Goal: Task Accomplishment & Management: Manage account settings

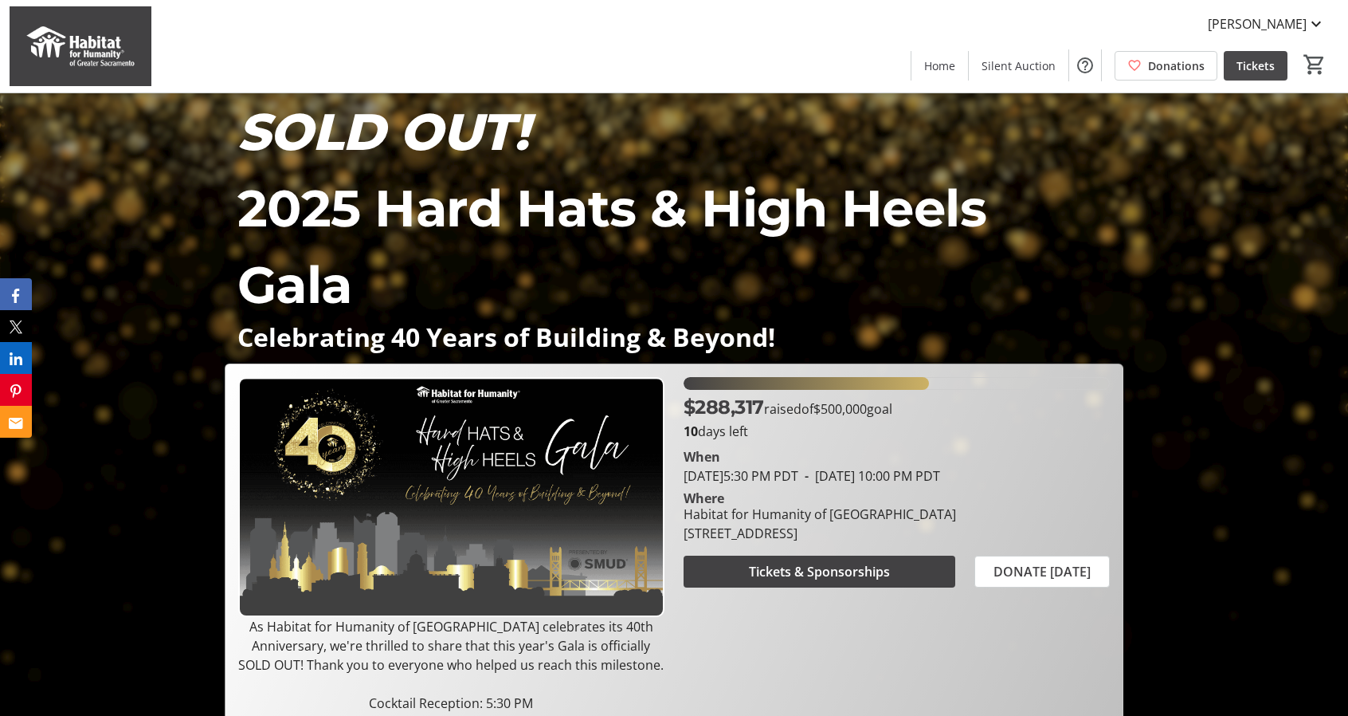
click at [1253, 65] on span "Tickets" at bounding box center [1256, 65] width 38 height 17
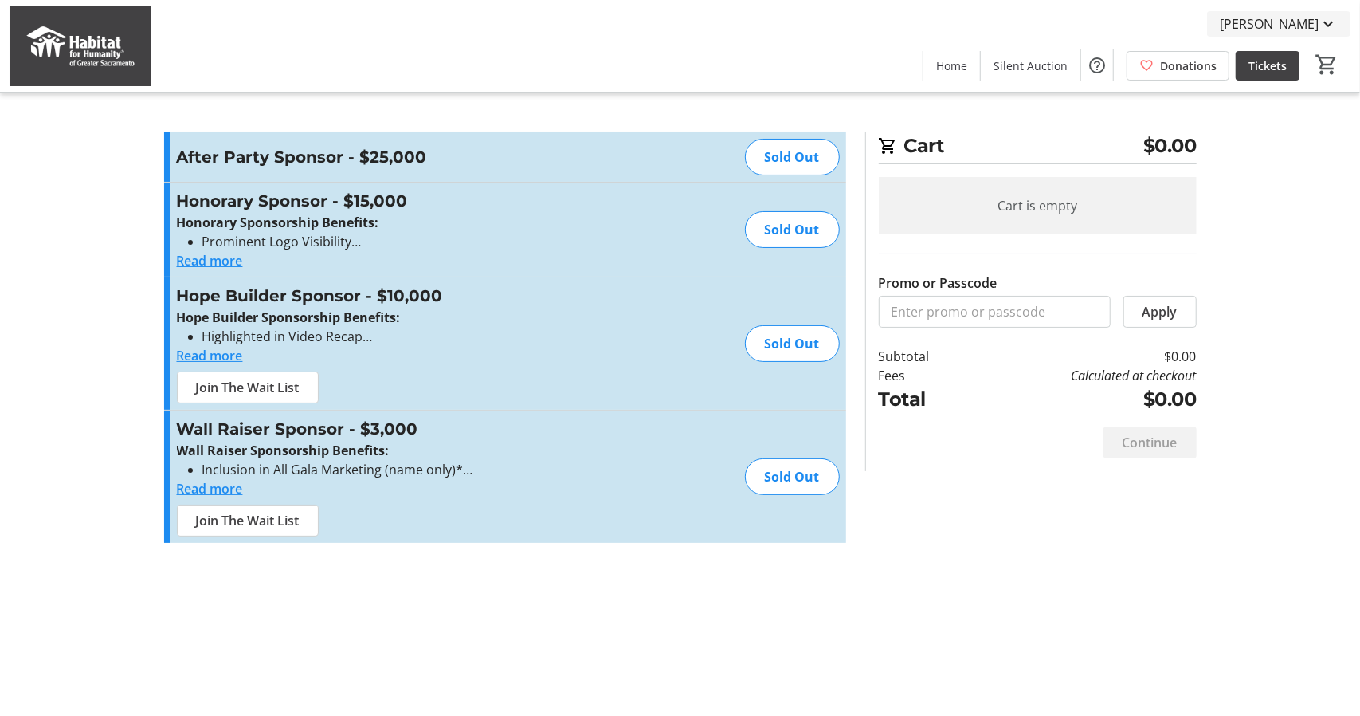
click at [1280, 23] on span "[PERSON_NAME]" at bounding box center [1269, 23] width 99 height 19
click at [1259, 61] on span "My Tickets" at bounding box center [1281, 62] width 113 height 19
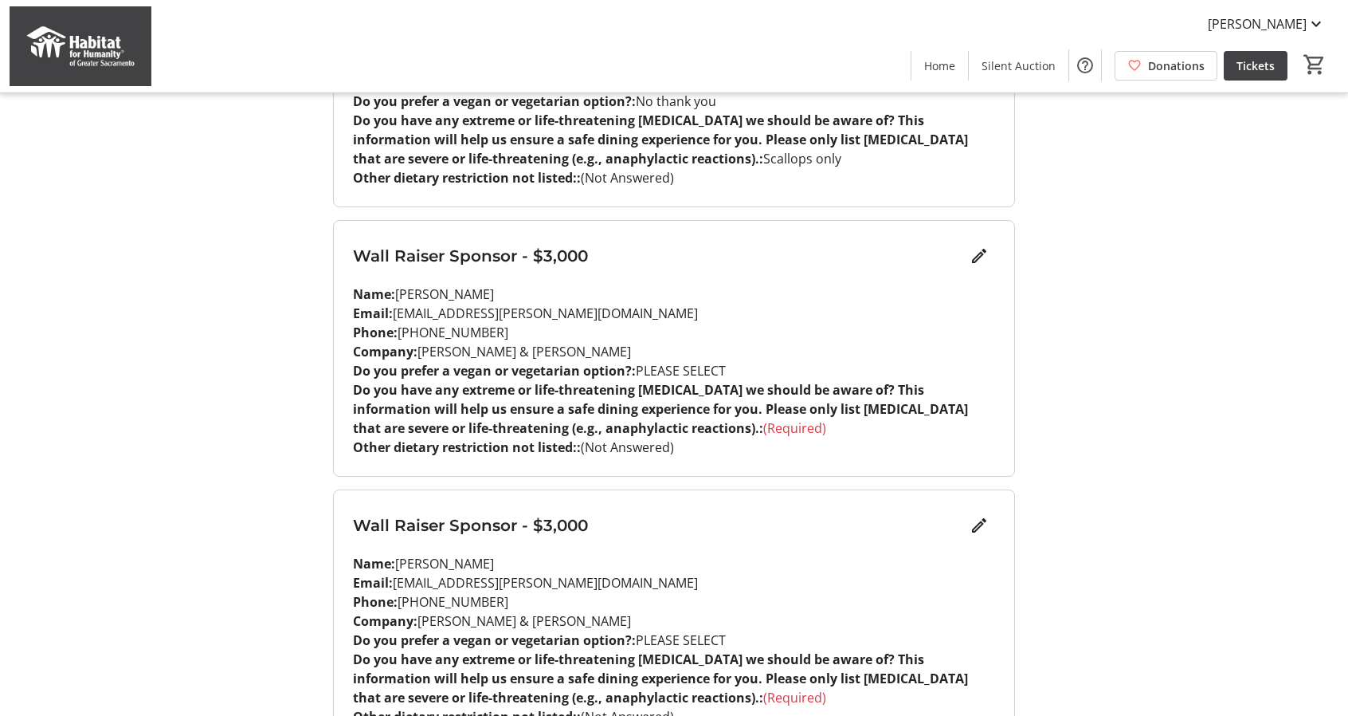
scroll to position [1677, 0]
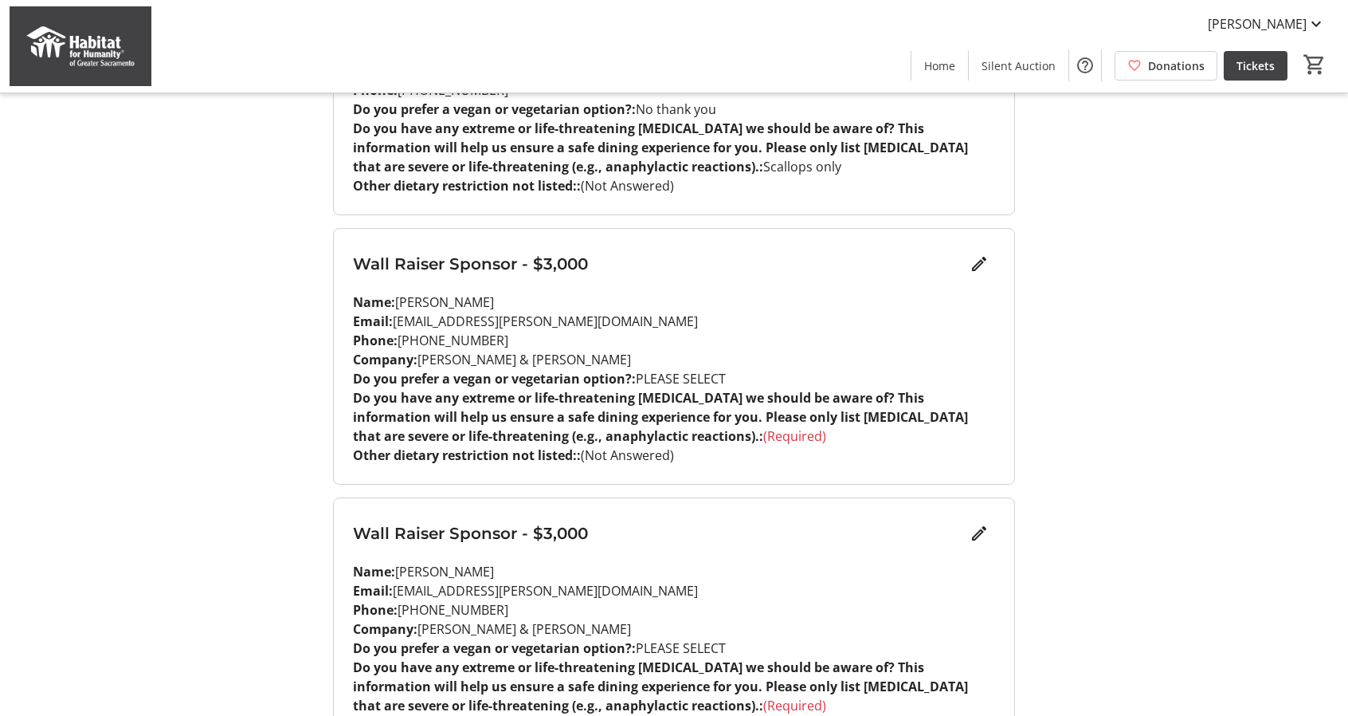
click at [704, 292] on p "Name: [PERSON_NAME]" at bounding box center [674, 301] width 642 height 19
click at [982, 254] on mat-icon "Edit" at bounding box center [979, 263] width 19 height 19
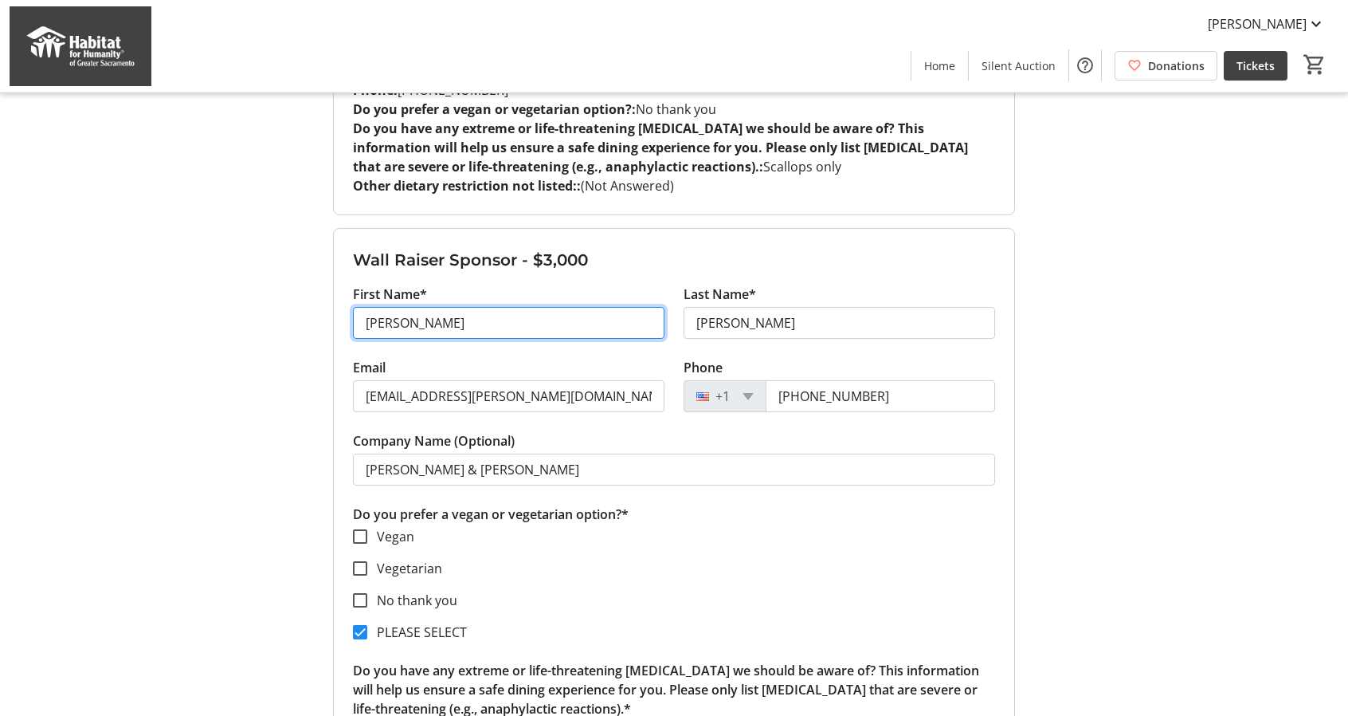
click at [445, 307] on input "[PERSON_NAME]" at bounding box center [509, 323] width 312 height 32
drag, startPoint x: 456, startPoint y: 281, endPoint x: 318, endPoint y: 284, distance: 137.9
type input "[PERSON_NAME]"
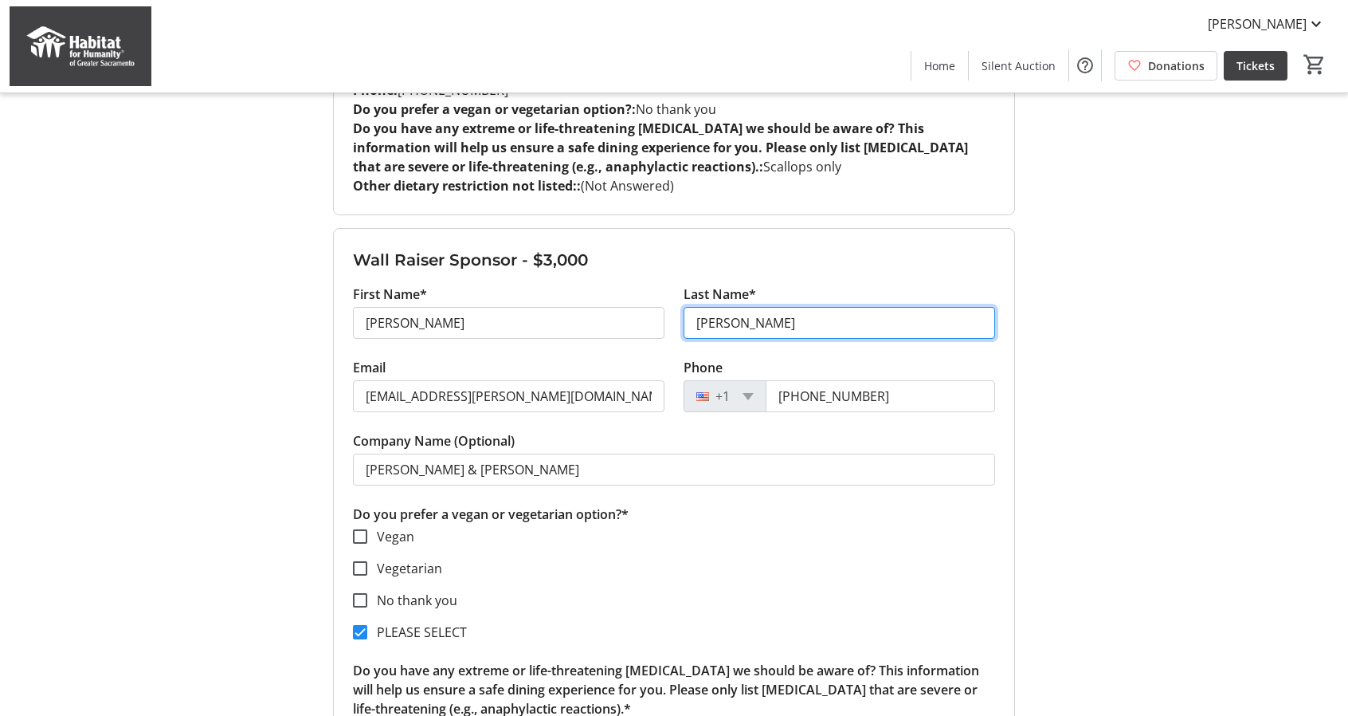
type input "[PERSON_NAME]"
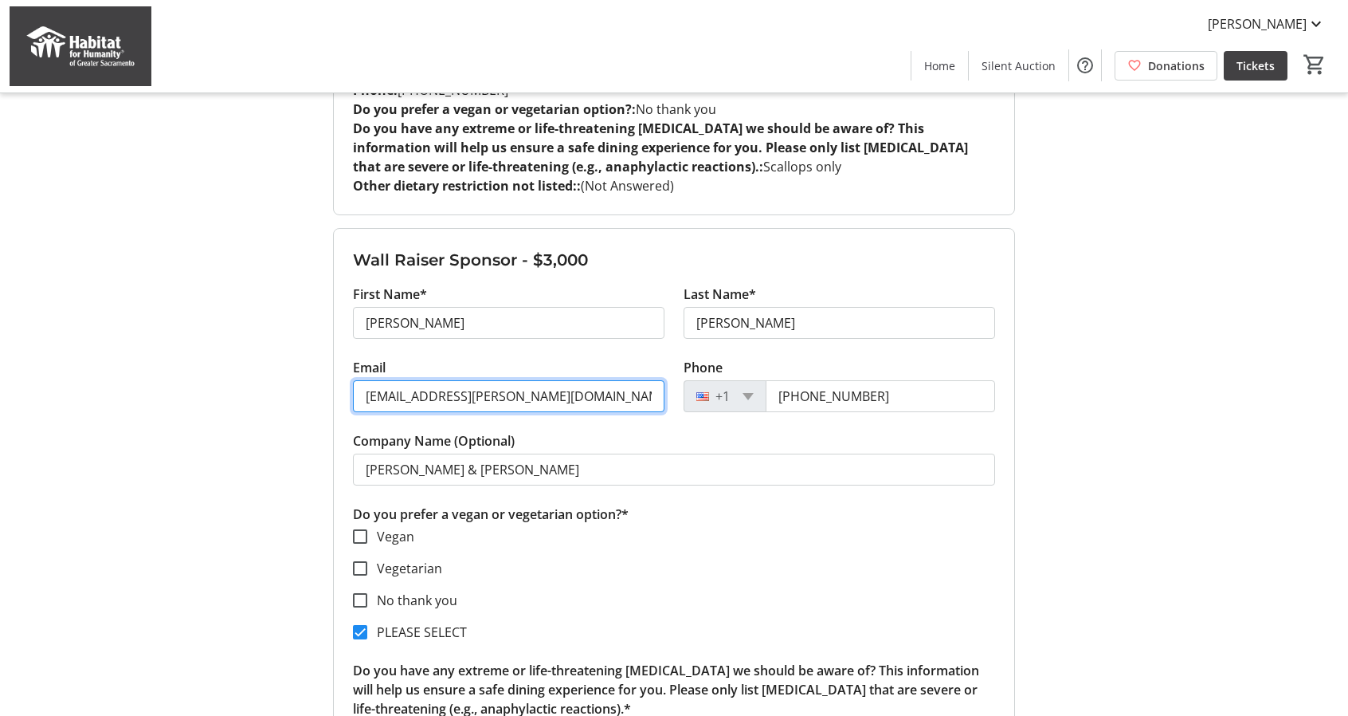
click at [480, 380] on input "[EMAIL_ADDRESS][PERSON_NAME][DOMAIN_NAME]" at bounding box center [509, 396] width 312 height 32
drag, startPoint x: 569, startPoint y: 351, endPoint x: 339, endPoint y: 351, distance: 229.5
type input "[EMAIL_ADDRESS][DOMAIN_NAME]"
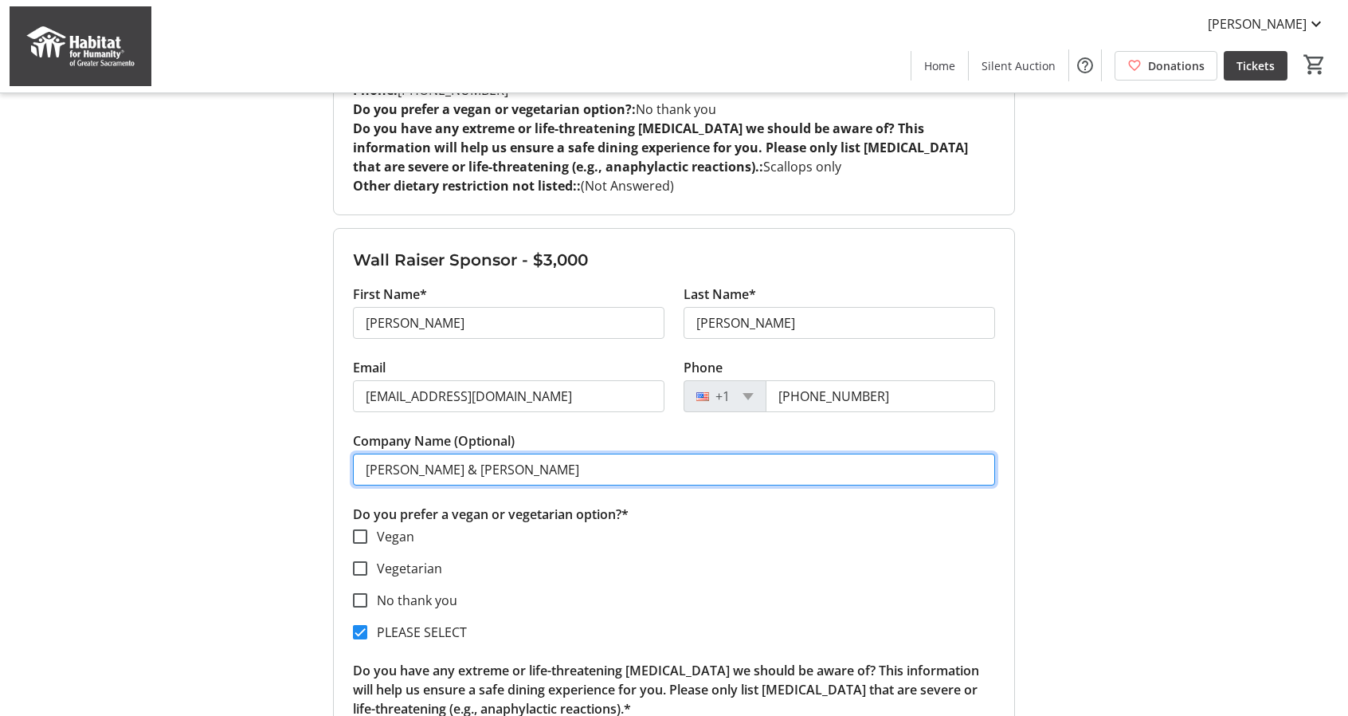
click at [508, 453] on input "[PERSON_NAME] & [PERSON_NAME]" at bounding box center [674, 469] width 642 height 32
drag, startPoint x: 523, startPoint y: 428, endPoint x: 343, endPoint y: 420, distance: 180.3
type input "Landfour Landscape"
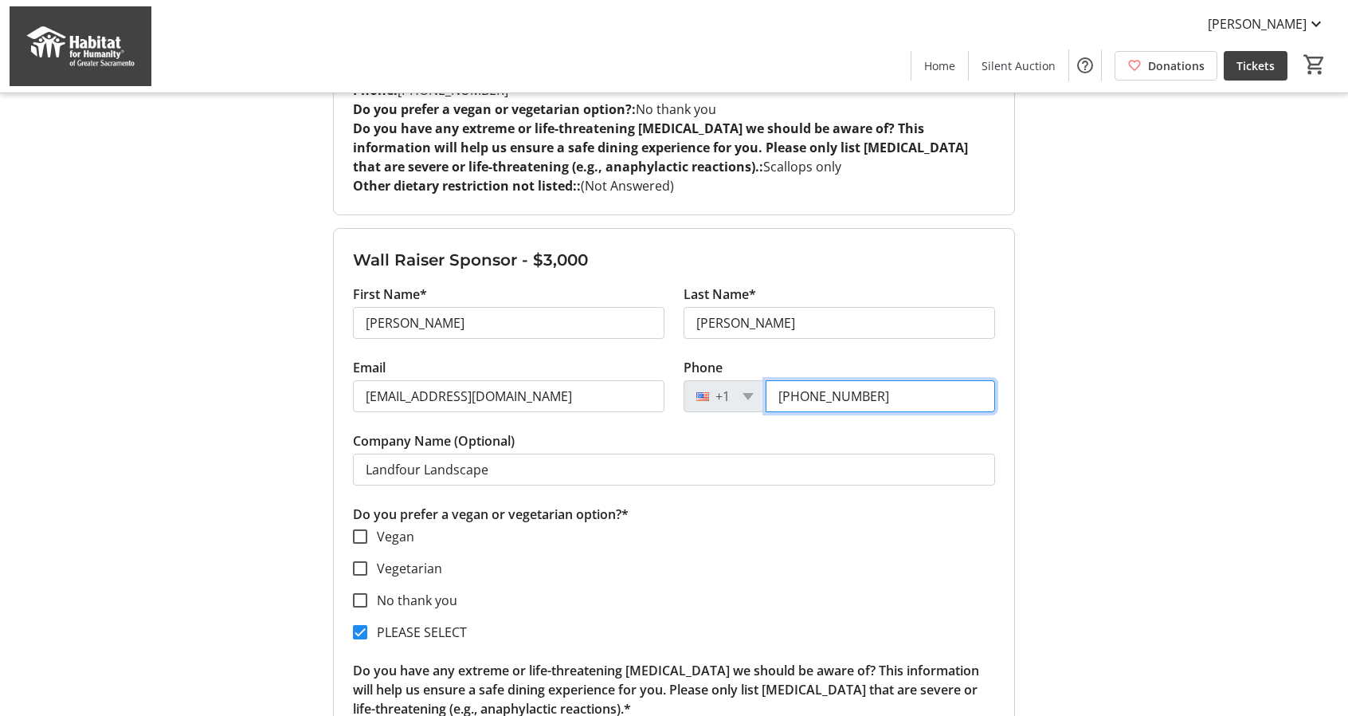
click at [844, 380] on input "[PHONE_NUMBER]" at bounding box center [880, 396] width 229 height 32
drag, startPoint x: 875, startPoint y: 351, endPoint x: 728, endPoint y: 360, distance: 146.9
click at [728, 380] on div "[PHONE_NUMBER]" at bounding box center [840, 396] width 312 height 32
type input "[PHONE_NUMBER]"
click at [363, 593] on input "No thank you" at bounding box center [360, 600] width 14 height 14
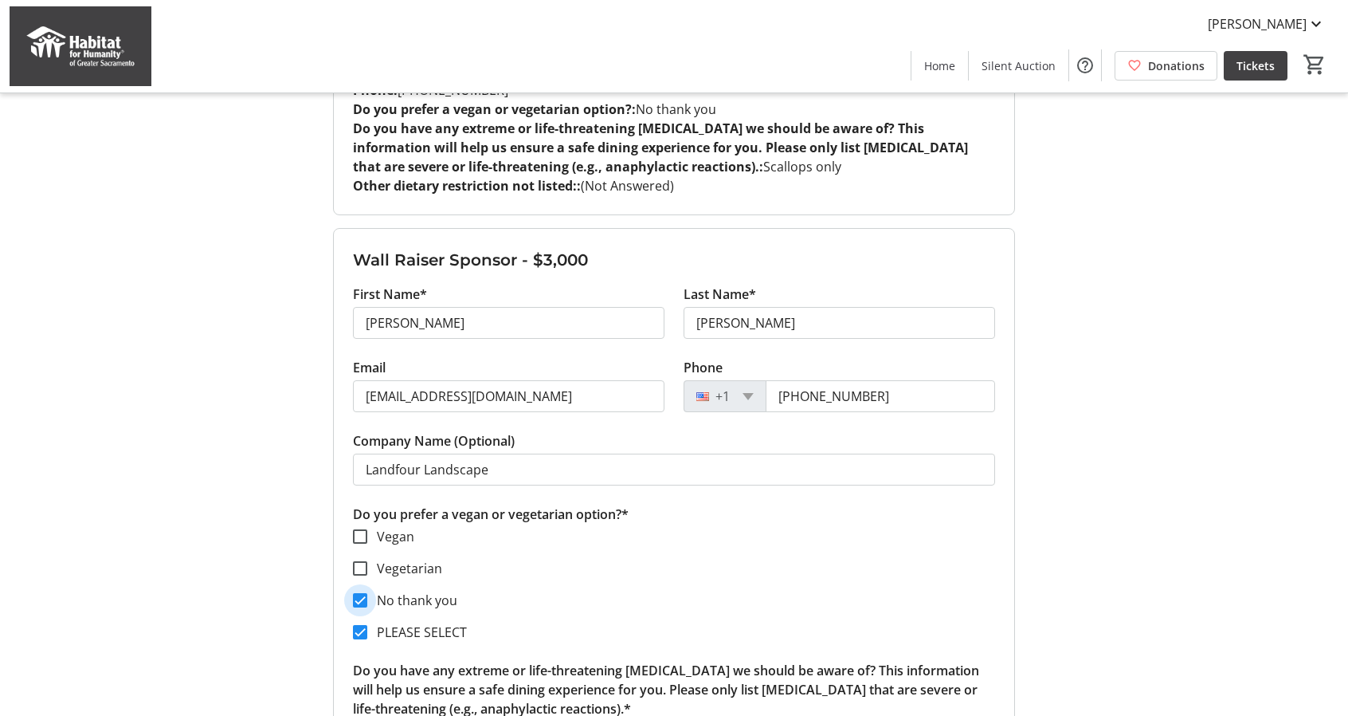
checkbox input "true"
click at [887, 571] on section "Vegan Vegetarian No thank you PLEASE SELECT" at bounding box center [674, 584] width 642 height 115
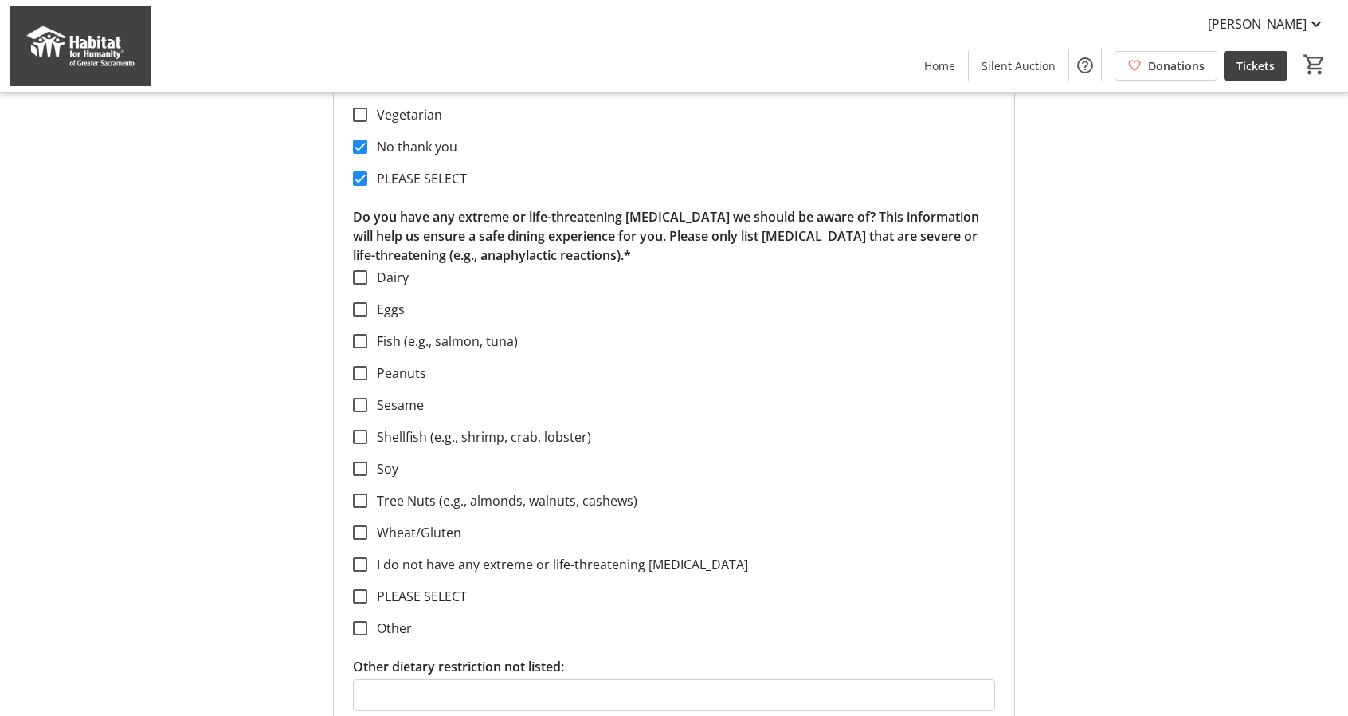
scroll to position [2076, 0]
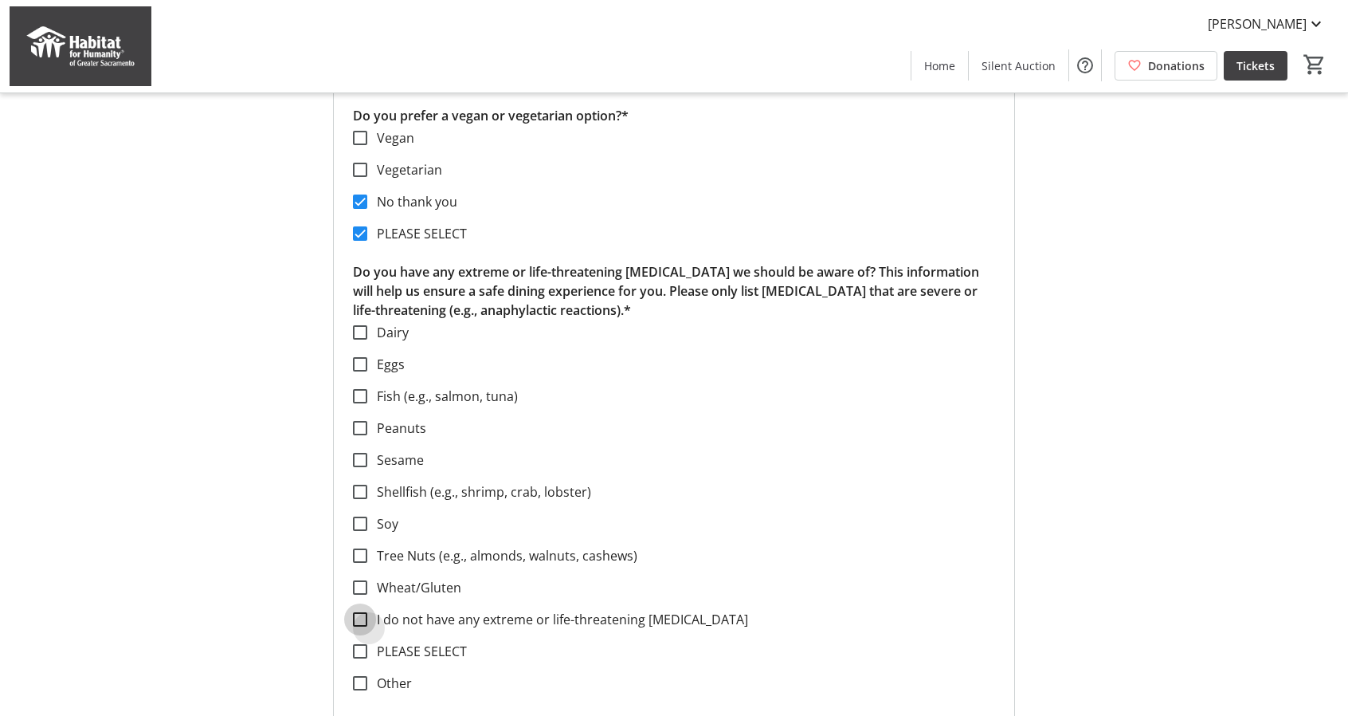
click at [359, 612] on input "I do not have any extreme or life-threatening [MEDICAL_DATA]" at bounding box center [360, 619] width 14 height 14
checkbox input "true"
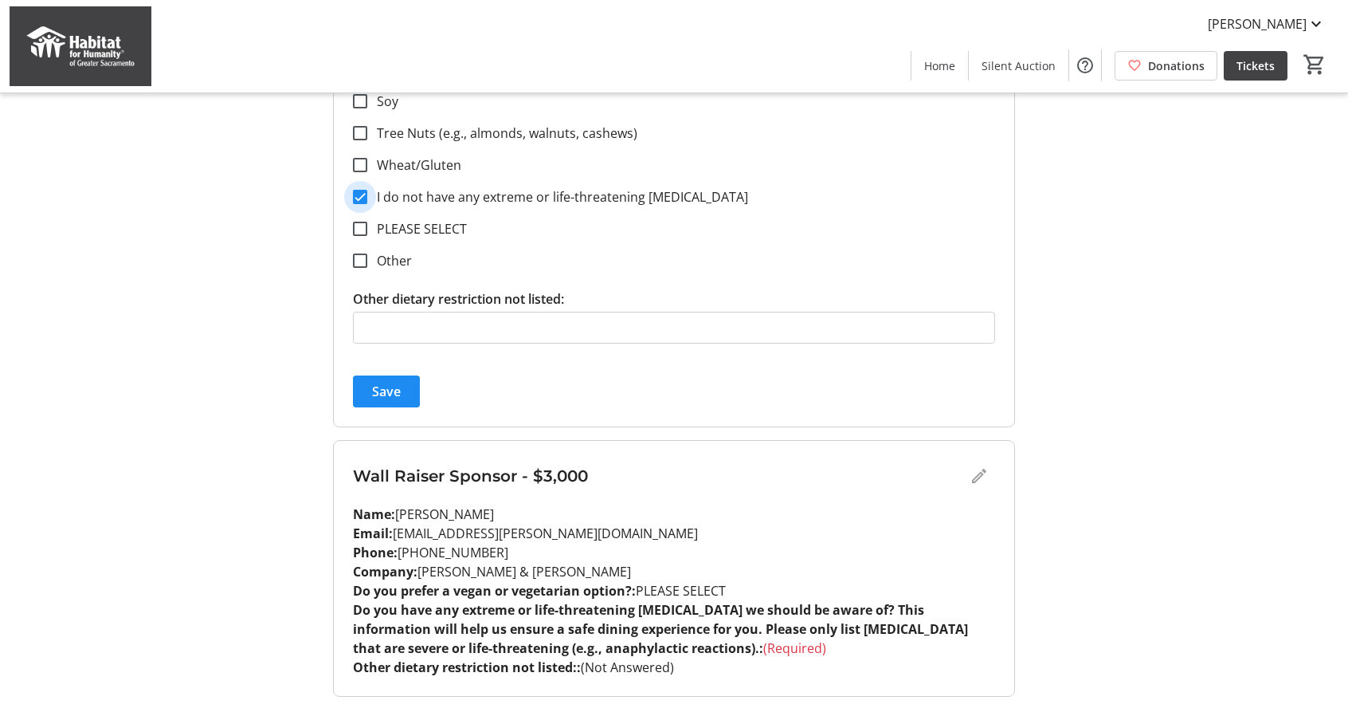
scroll to position [2499, 0]
click at [377, 381] on span "Save" at bounding box center [386, 390] width 29 height 19
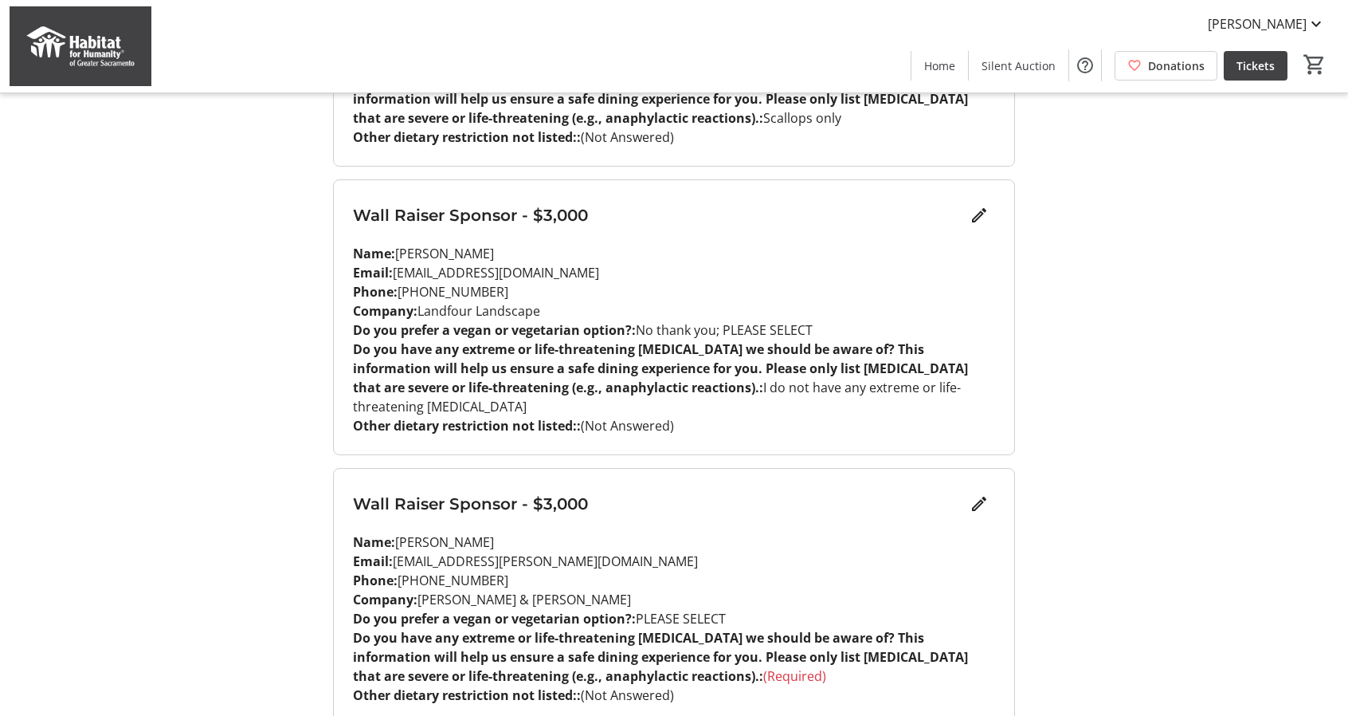
scroll to position [1737, 0]
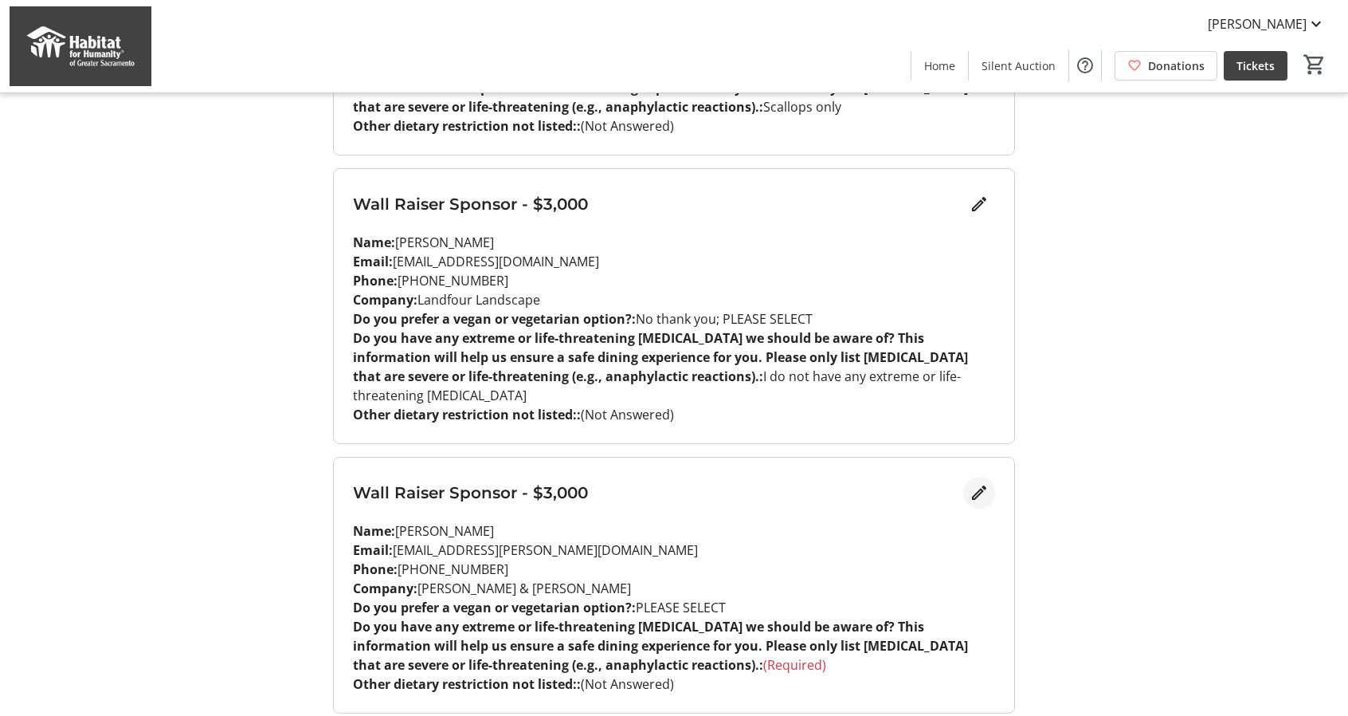
click at [975, 483] on mat-icon "Edit" at bounding box center [979, 492] width 19 height 19
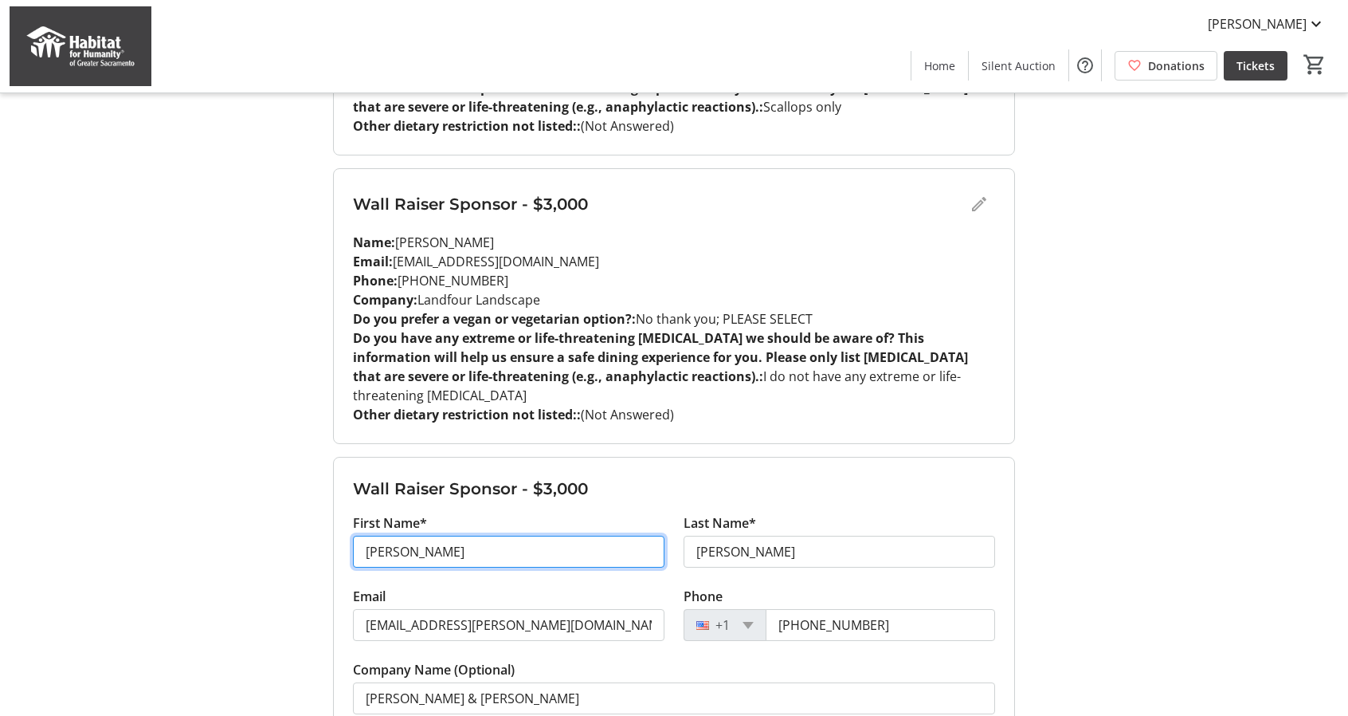
click at [422, 535] on input "[PERSON_NAME]" at bounding box center [509, 551] width 312 height 32
drag, startPoint x: 405, startPoint y: 492, endPoint x: 304, endPoint y: 489, distance: 101.2
type input "Cielo"
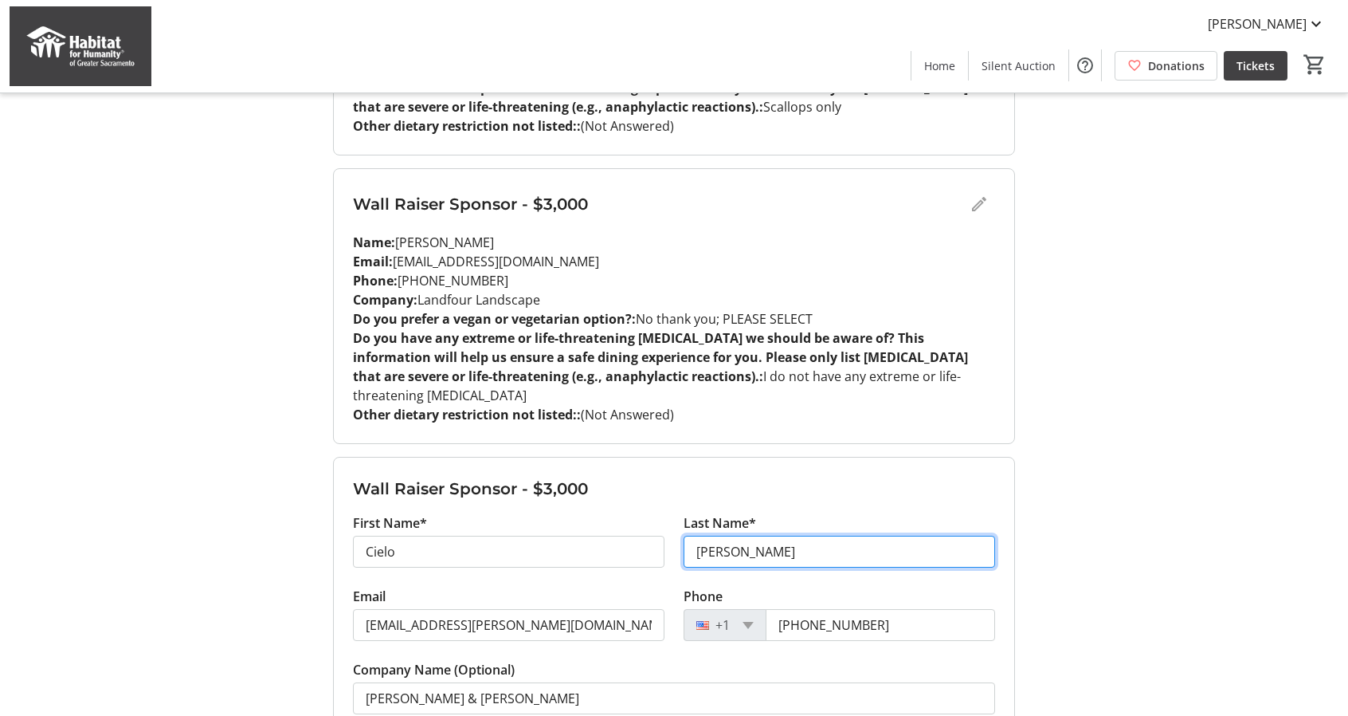
type input "[PERSON_NAME]"
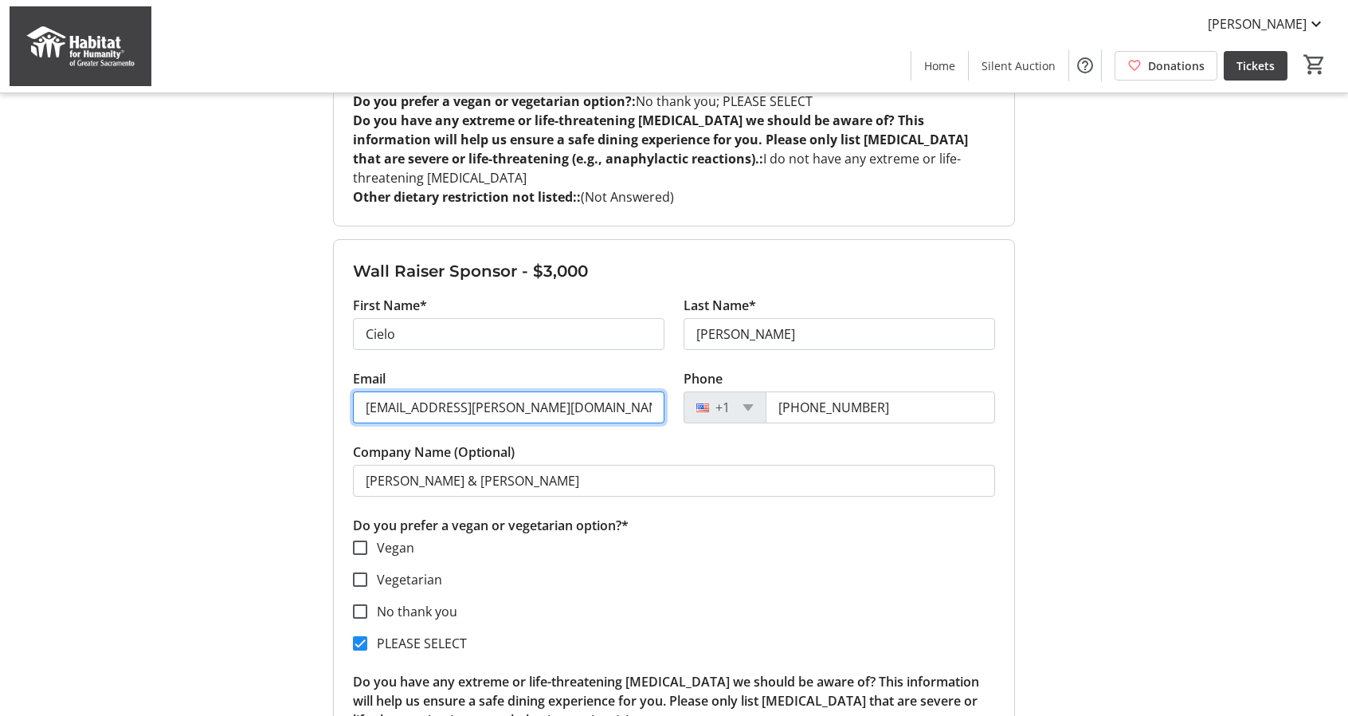
scroll to position [1956, 0]
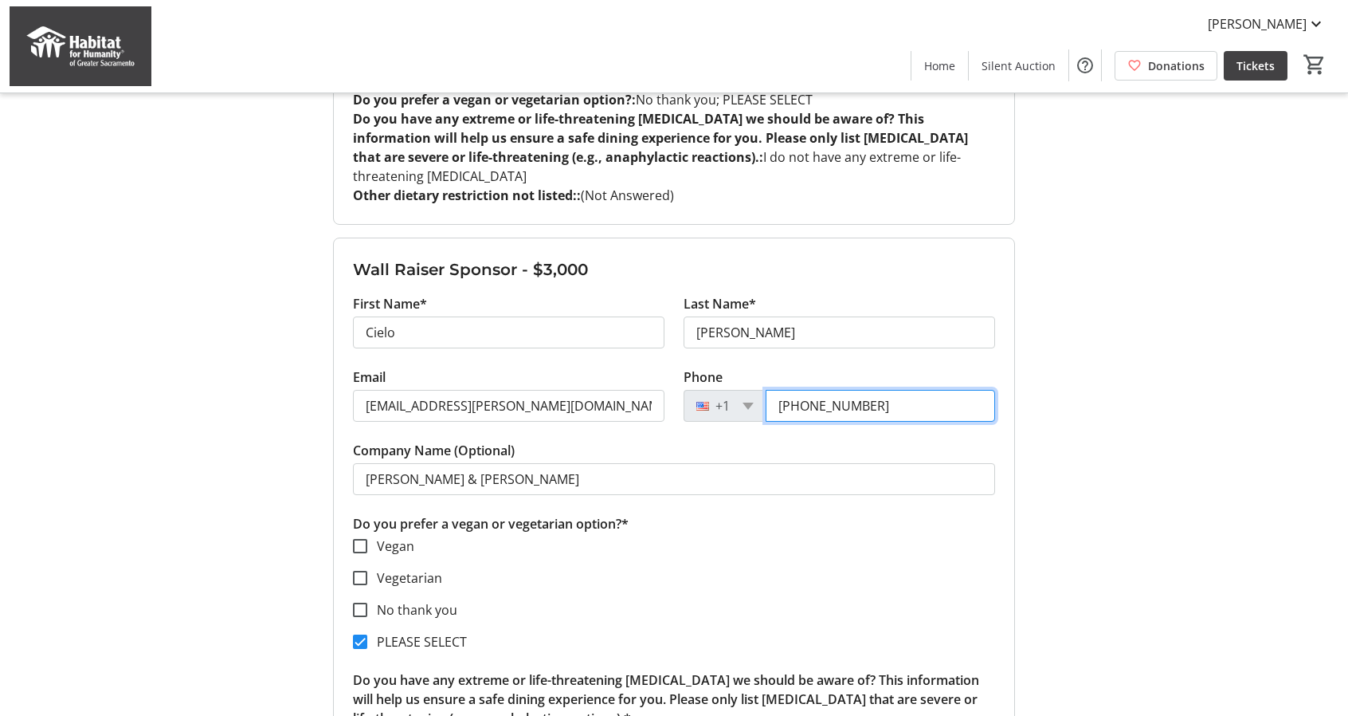
click at [866, 390] on input "[PHONE_NUMBER]" at bounding box center [880, 406] width 229 height 32
drag, startPoint x: 872, startPoint y: 345, endPoint x: 735, endPoint y: 343, distance: 137.1
click at [735, 390] on div "[PHONE_NUMBER]" at bounding box center [840, 406] width 312 height 32
type input "[PHONE_NUMBER]"
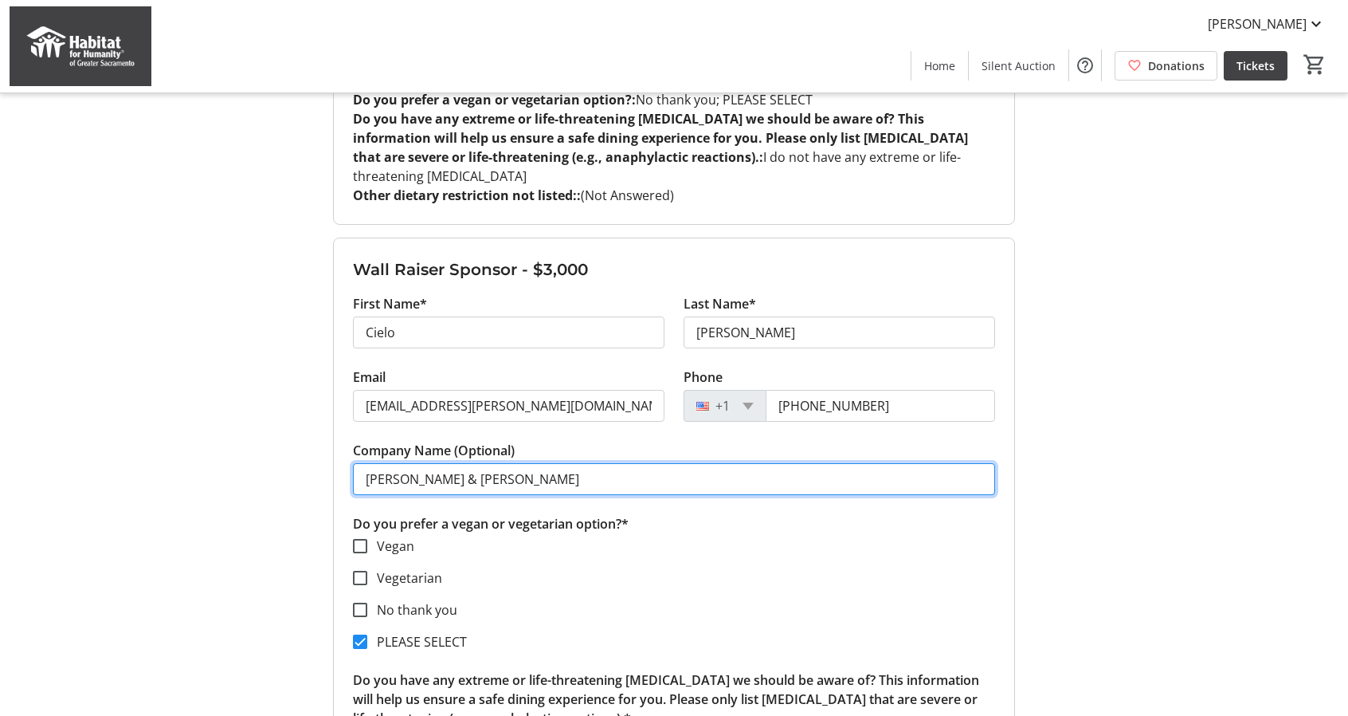
click at [583, 463] on input "[PERSON_NAME] & [PERSON_NAME]" at bounding box center [674, 479] width 642 height 32
drag, startPoint x: 583, startPoint y: 414, endPoint x: 425, endPoint y: 407, distance: 158.7
click at [425, 463] on input "[PERSON_NAME] & [PERSON_NAME]" at bounding box center [674, 479] width 642 height 32
click at [524, 463] on input "[PERSON_NAME] & [PERSON_NAME]" at bounding box center [674, 479] width 642 height 32
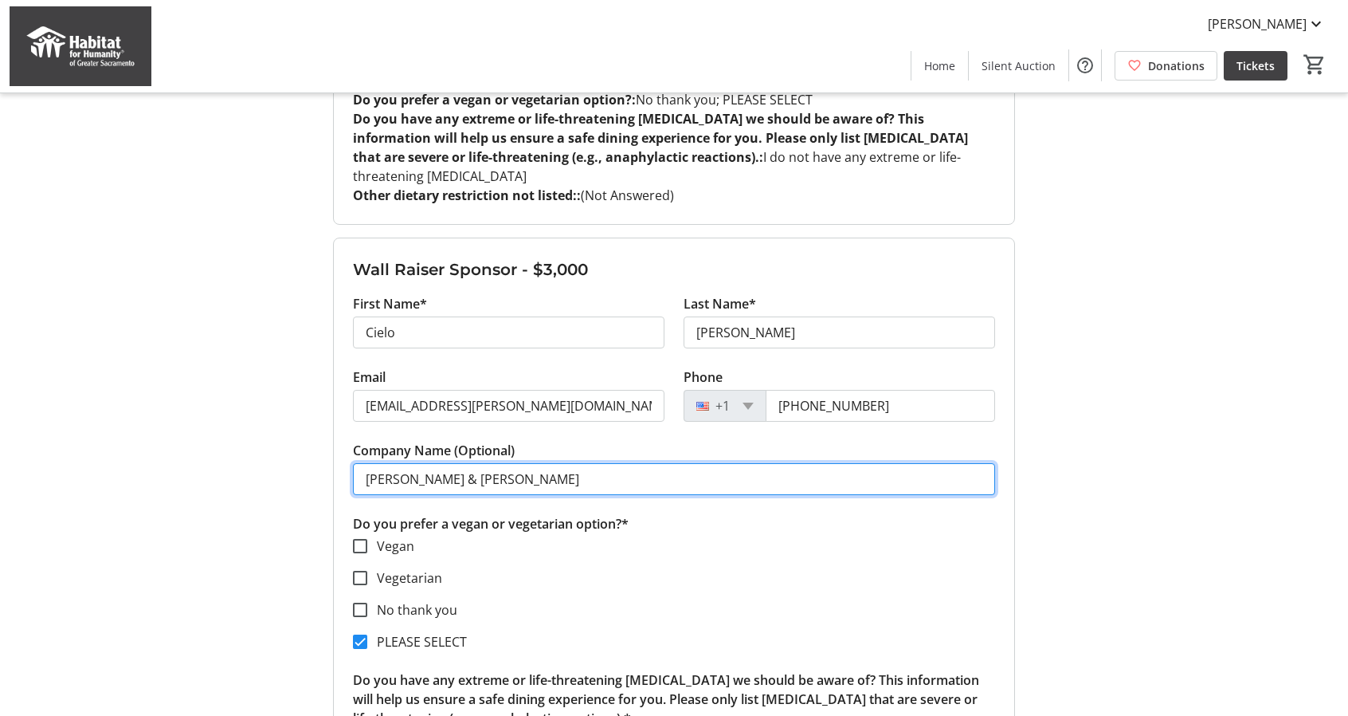
drag, startPoint x: 505, startPoint y: 417, endPoint x: 339, endPoint y: 418, distance: 165.7
type input "Landfour Landscaping"
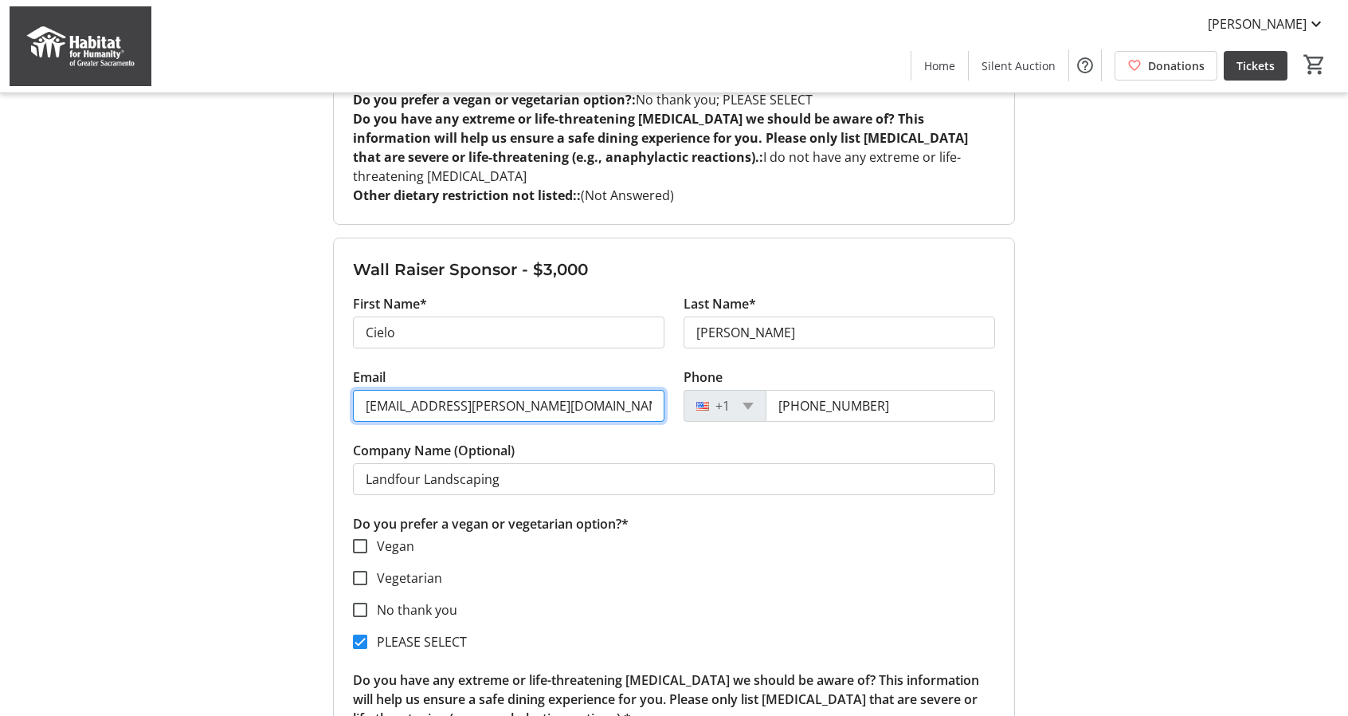
click at [564, 390] on input "[EMAIL_ADDRESS][PERSON_NAME][DOMAIN_NAME]" at bounding box center [509, 406] width 312 height 32
drag, startPoint x: 556, startPoint y: 346, endPoint x: 311, endPoint y: 347, distance: 245.4
type input "[EMAIL_ADDRESS][DOMAIN_NAME]"
click at [817, 536] on mat-checkbox "Vegan" at bounding box center [674, 545] width 642 height 19
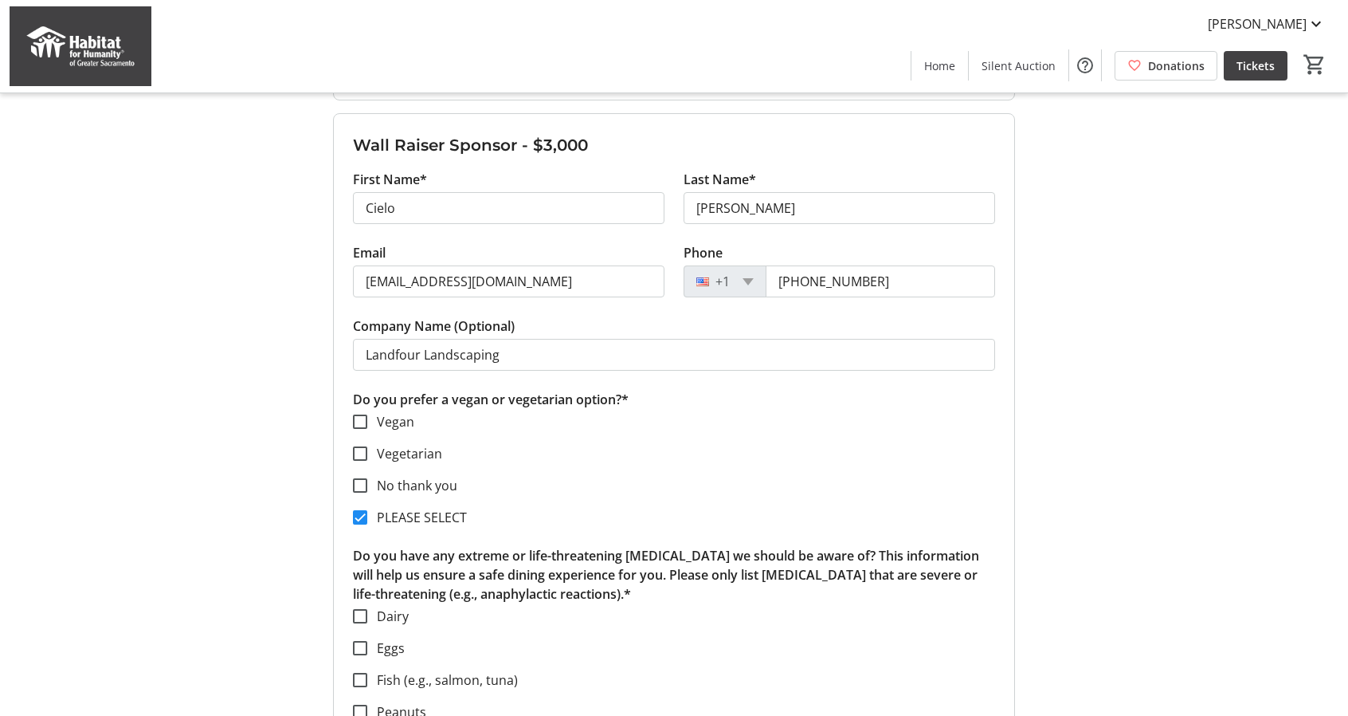
scroll to position [2096, 0]
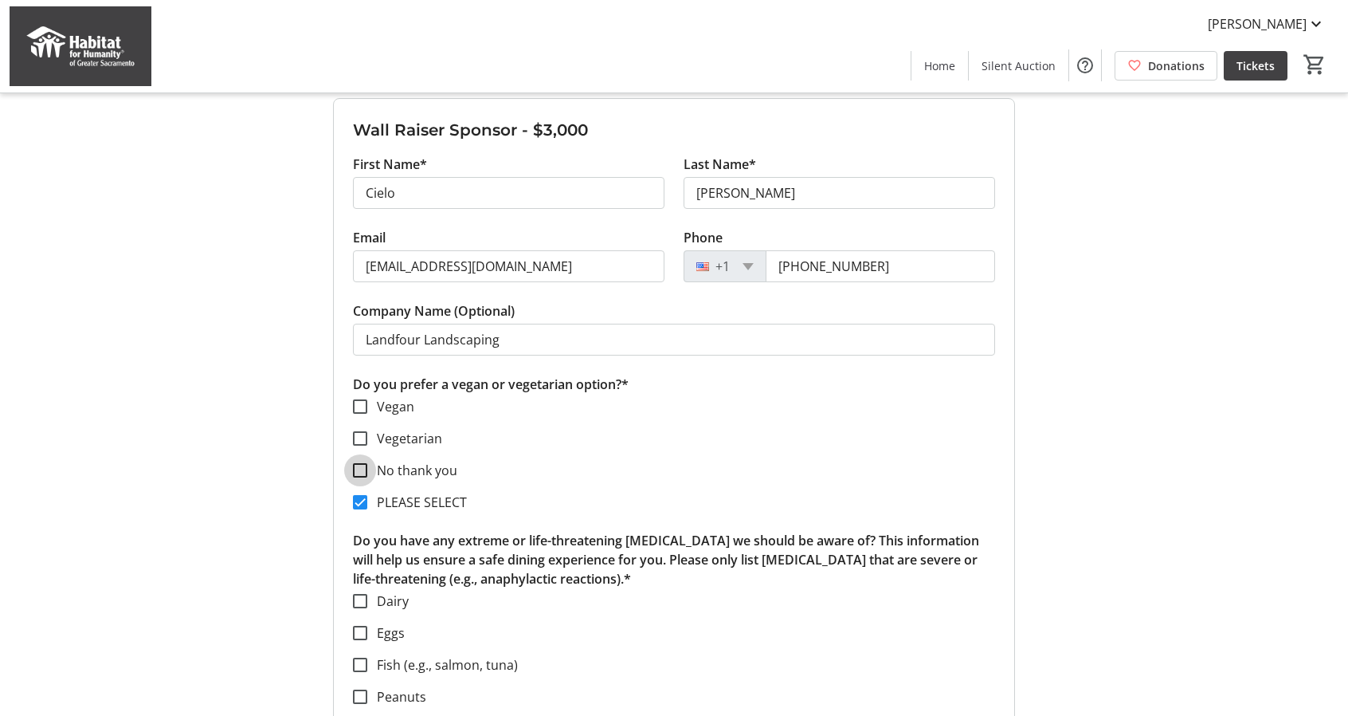
click at [361, 463] on input "No thank you" at bounding box center [360, 470] width 14 height 14
checkbox input "true"
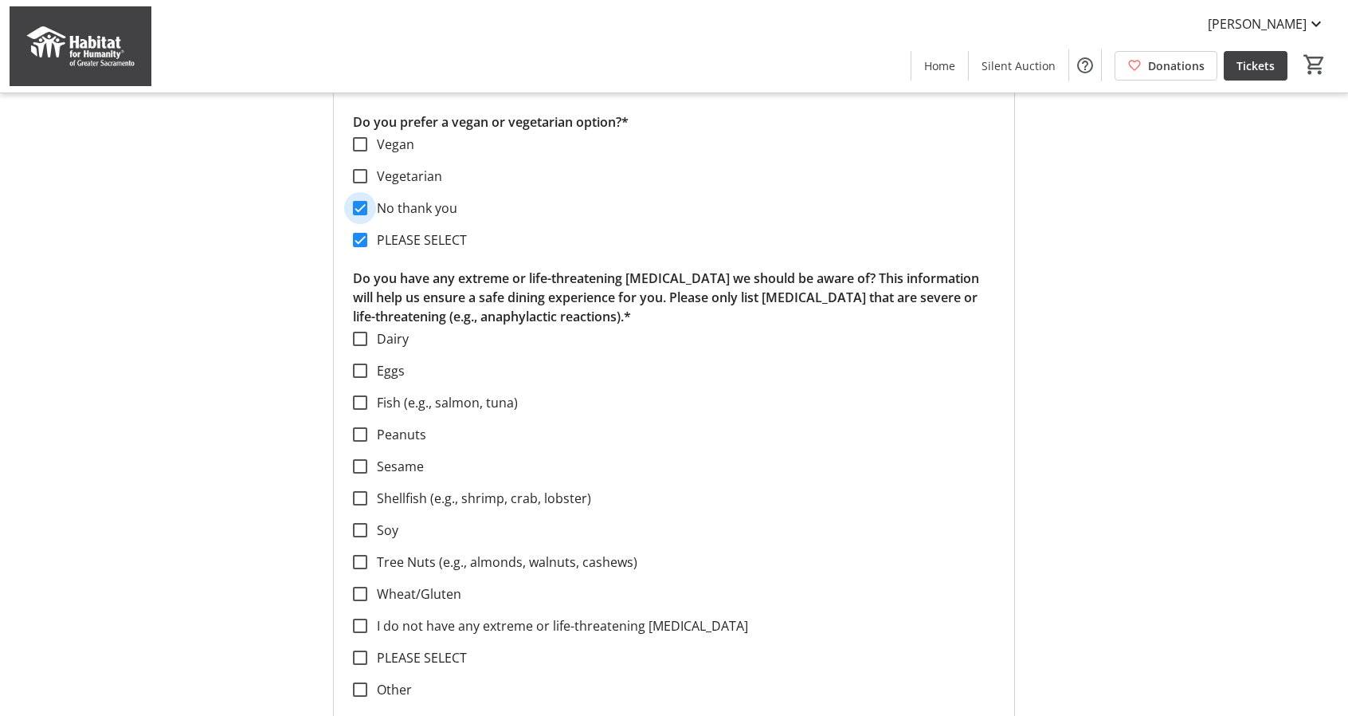
scroll to position [2374, 0]
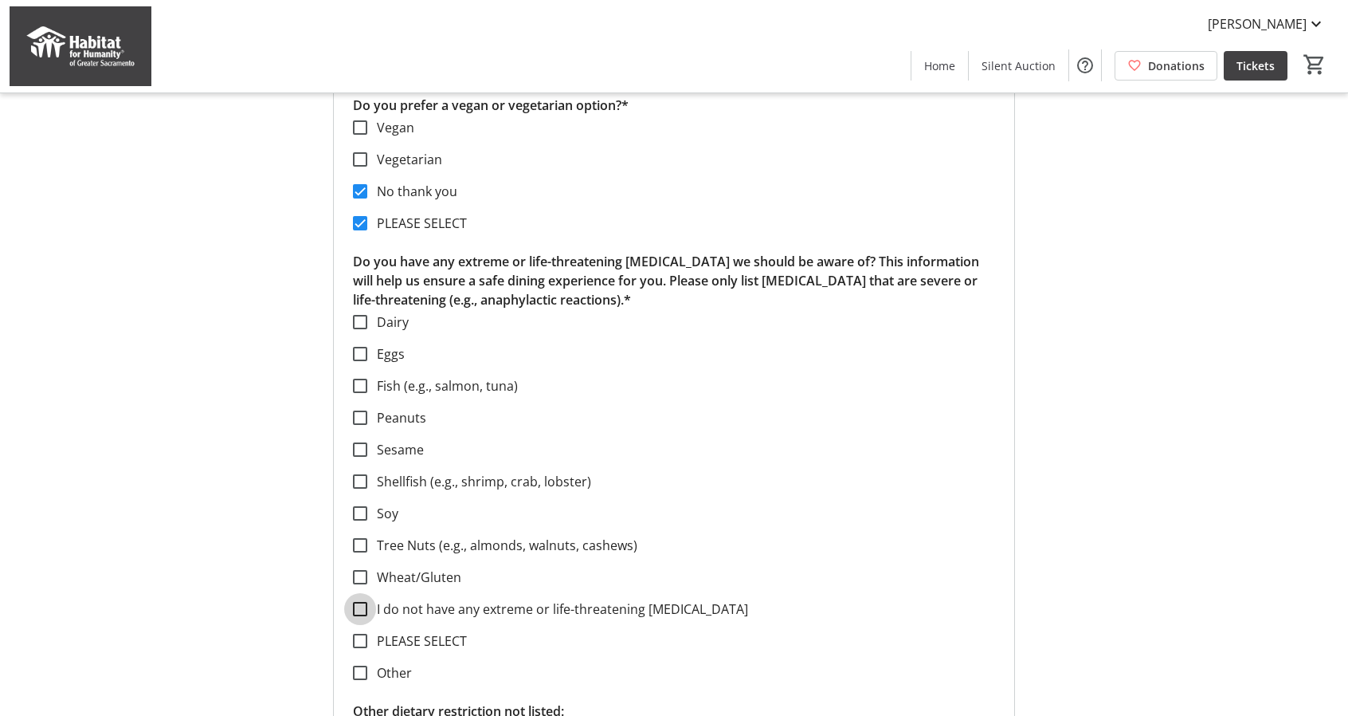
click at [363, 602] on input "I do not have any extreme or life-threatening [MEDICAL_DATA]" at bounding box center [360, 609] width 14 height 14
checkbox input "true"
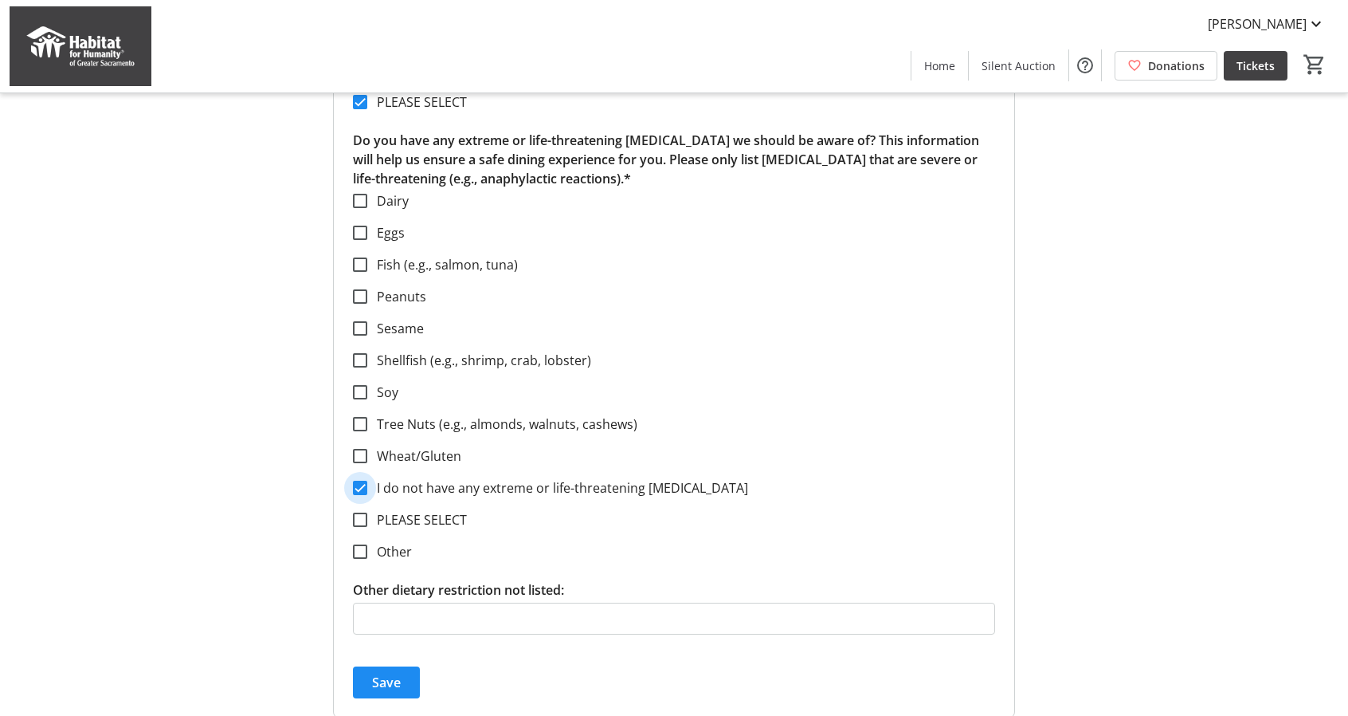
scroll to position [2499, 0]
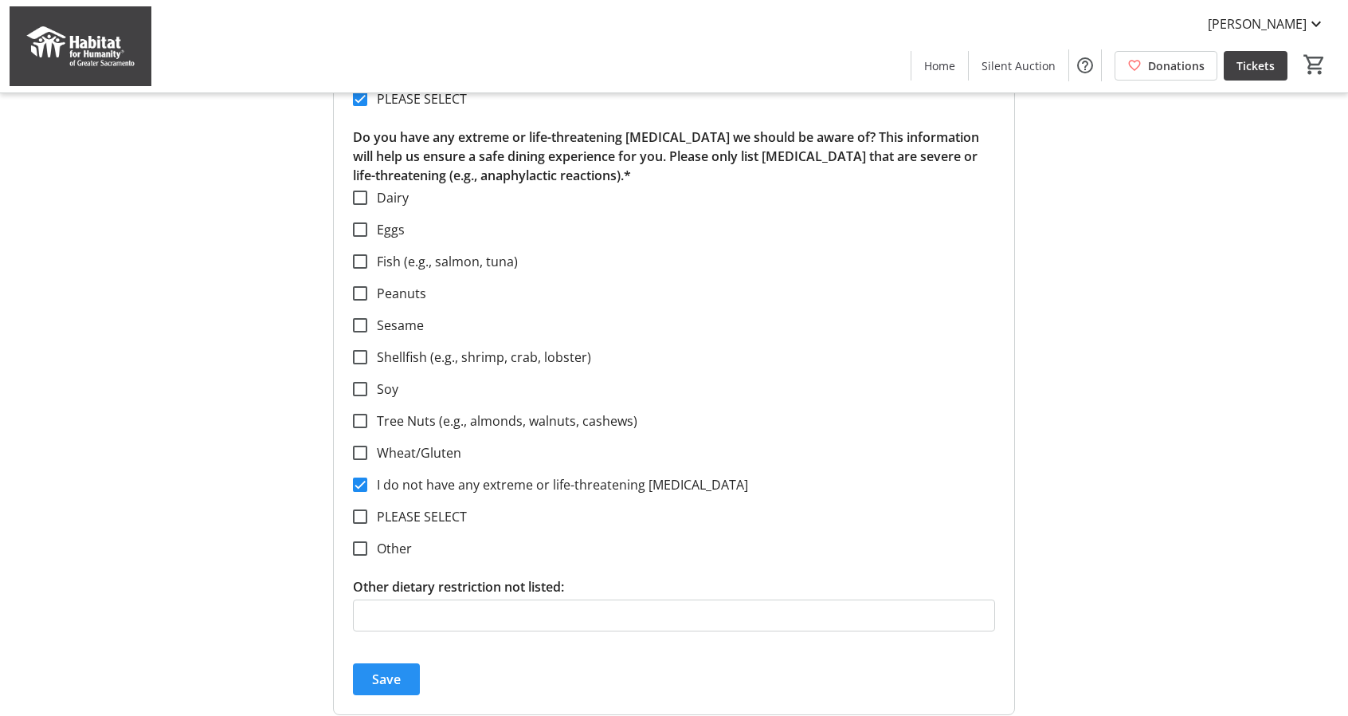
click at [382, 669] on span "Save" at bounding box center [386, 678] width 29 height 19
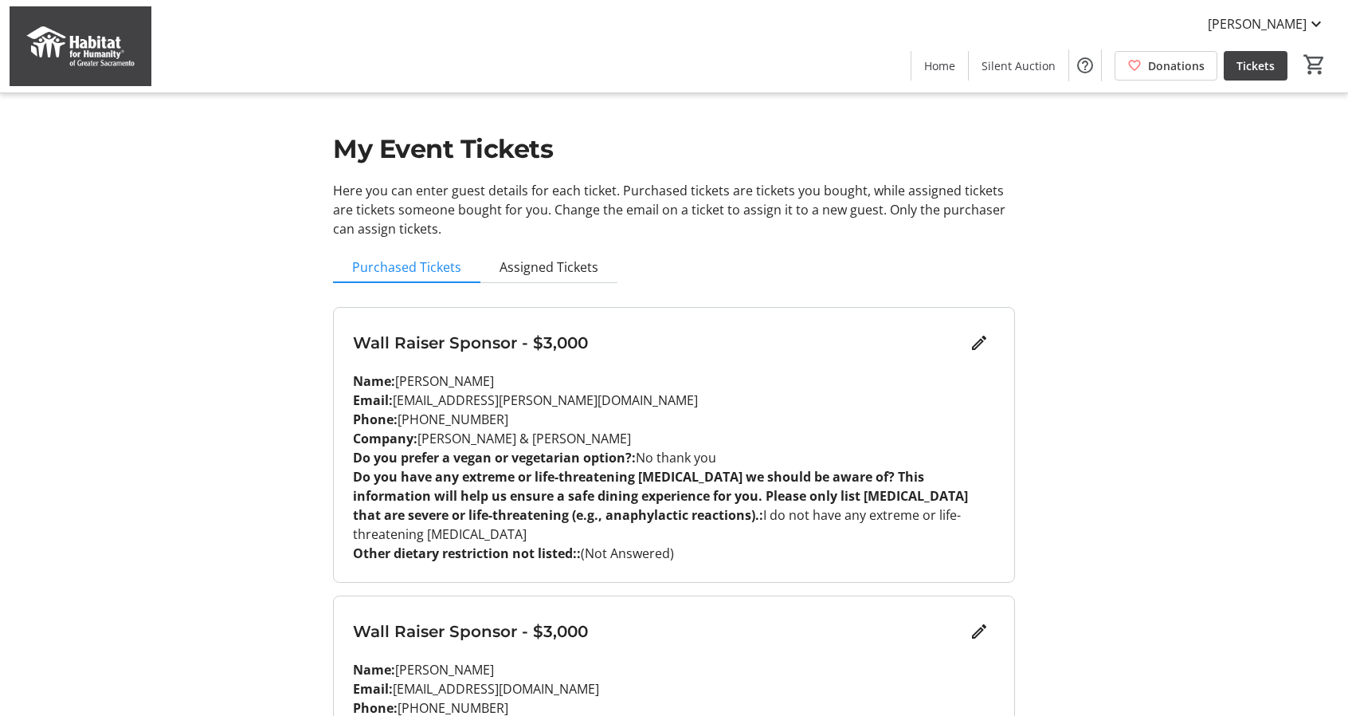
scroll to position [0, 0]
click at [578, 269] on span "Assigned Tickets" at bounding box center [549, 268] width 99 height 13
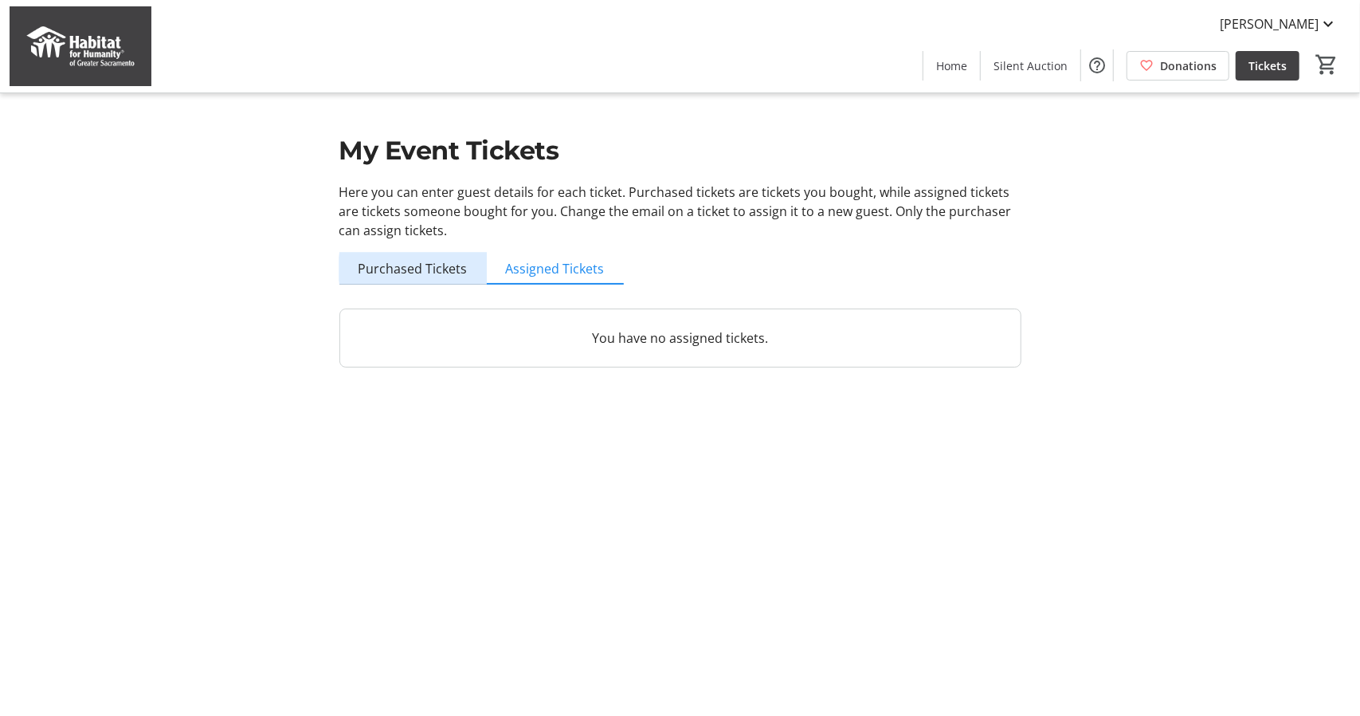
click at [424, 269] on span "Purchased Tickets" at bounding box center [413, 268] width 109 height 13
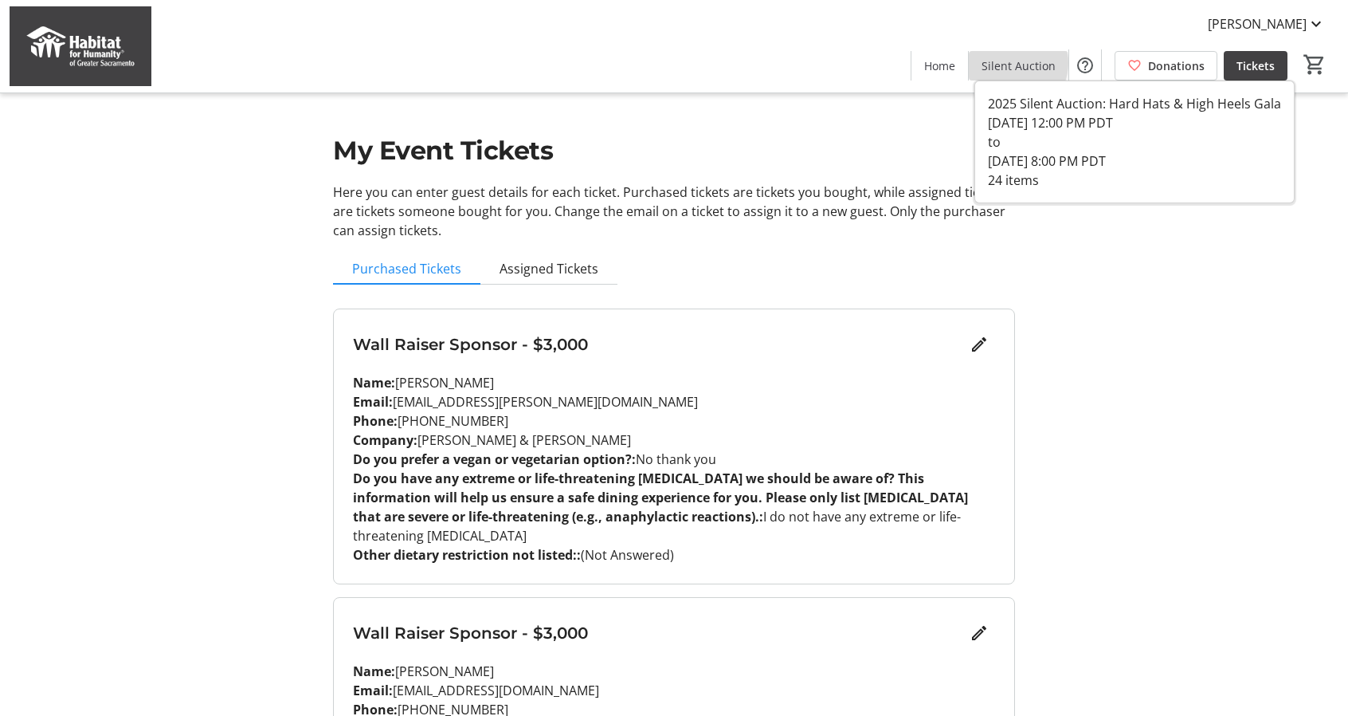
click at [1018, 63] on span "Silent Auction" at bounding box center [1019, 65] width 74 height 17
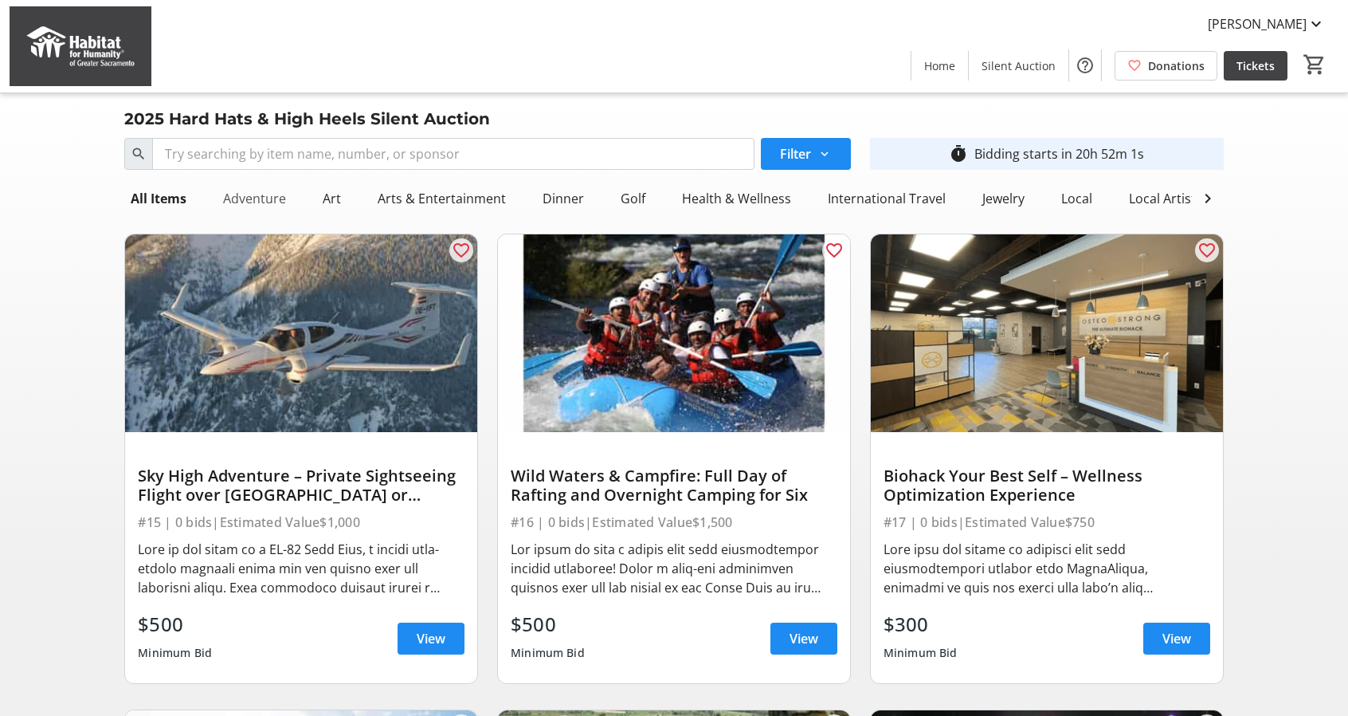
click at [261, 199] on div "Adventure" at bounding box center [255, 198] width 76 height 32
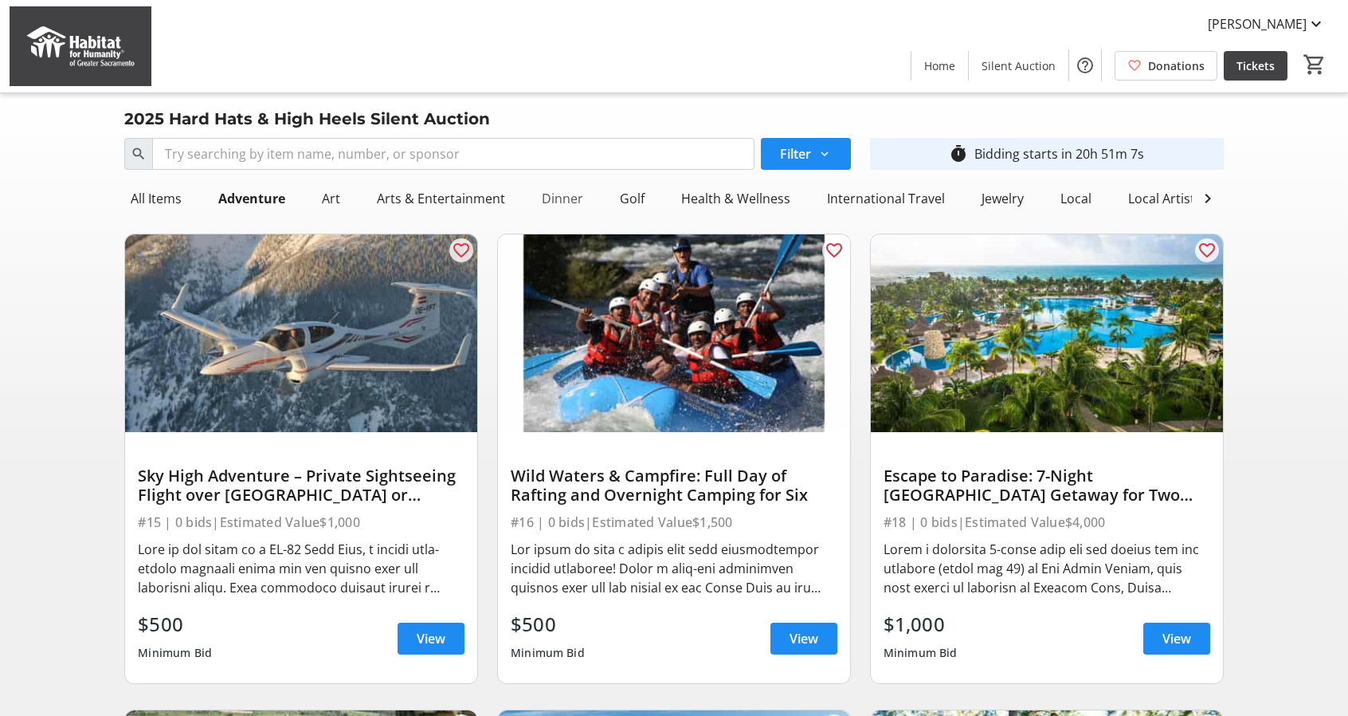
click at [563, 202] on div "Dinner" at bounding box center [562, 198] width 54 height 32
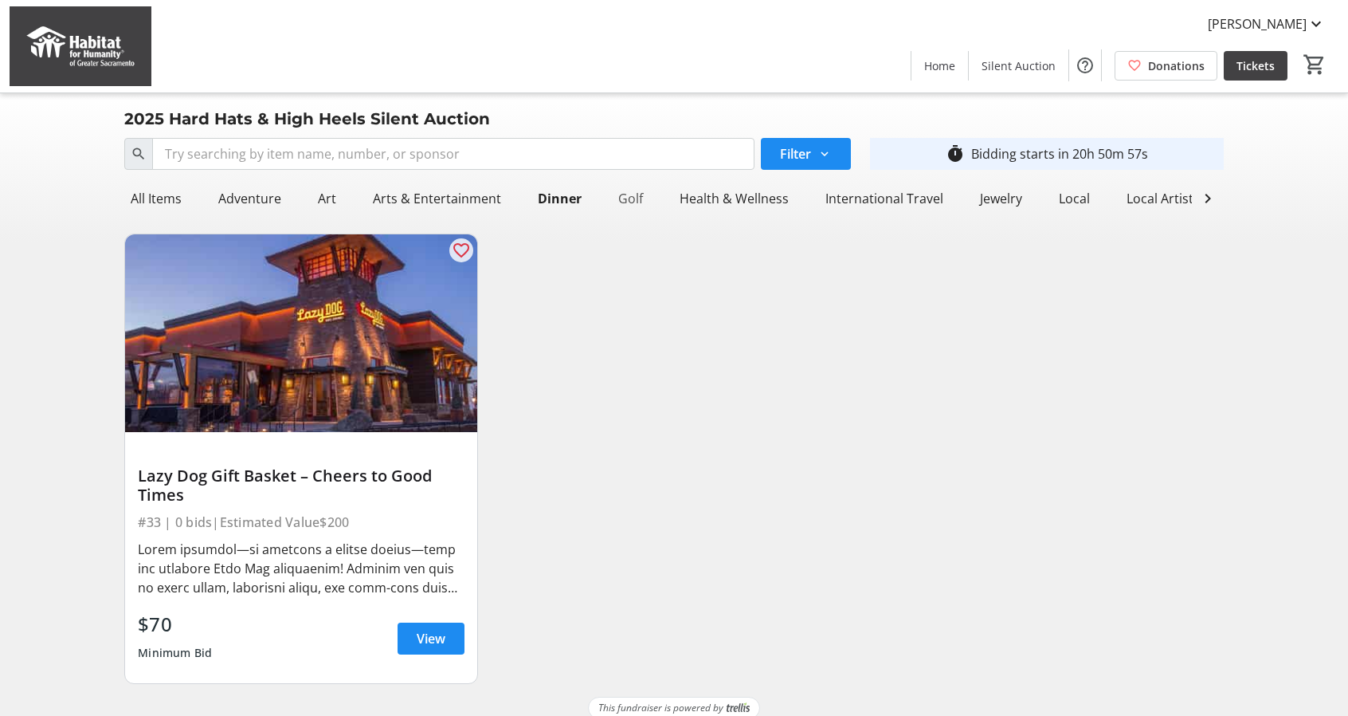
click at [623, 195] on div "Golf" at bounding box center [630, 198] width 37 height 32
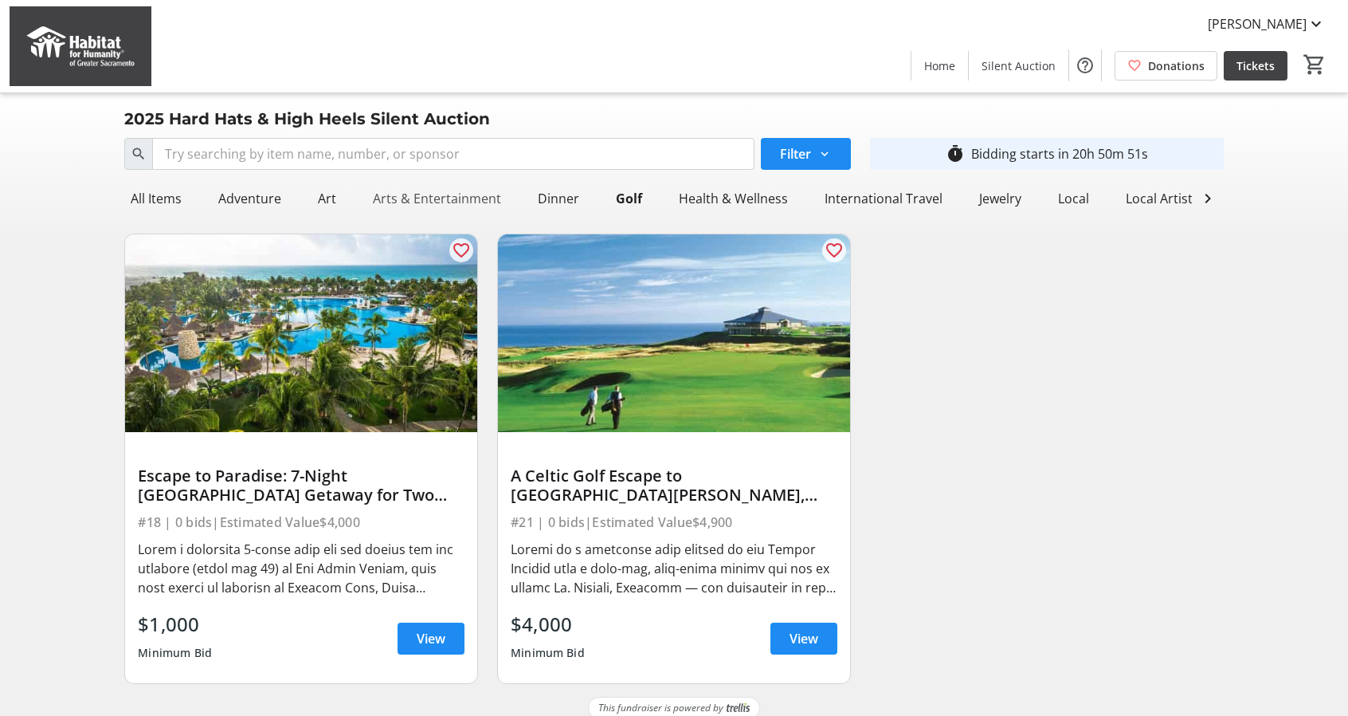
click at [418, 202] on div "Arts & Entertainment" at bounding box center [437, 198] width 141 height 32
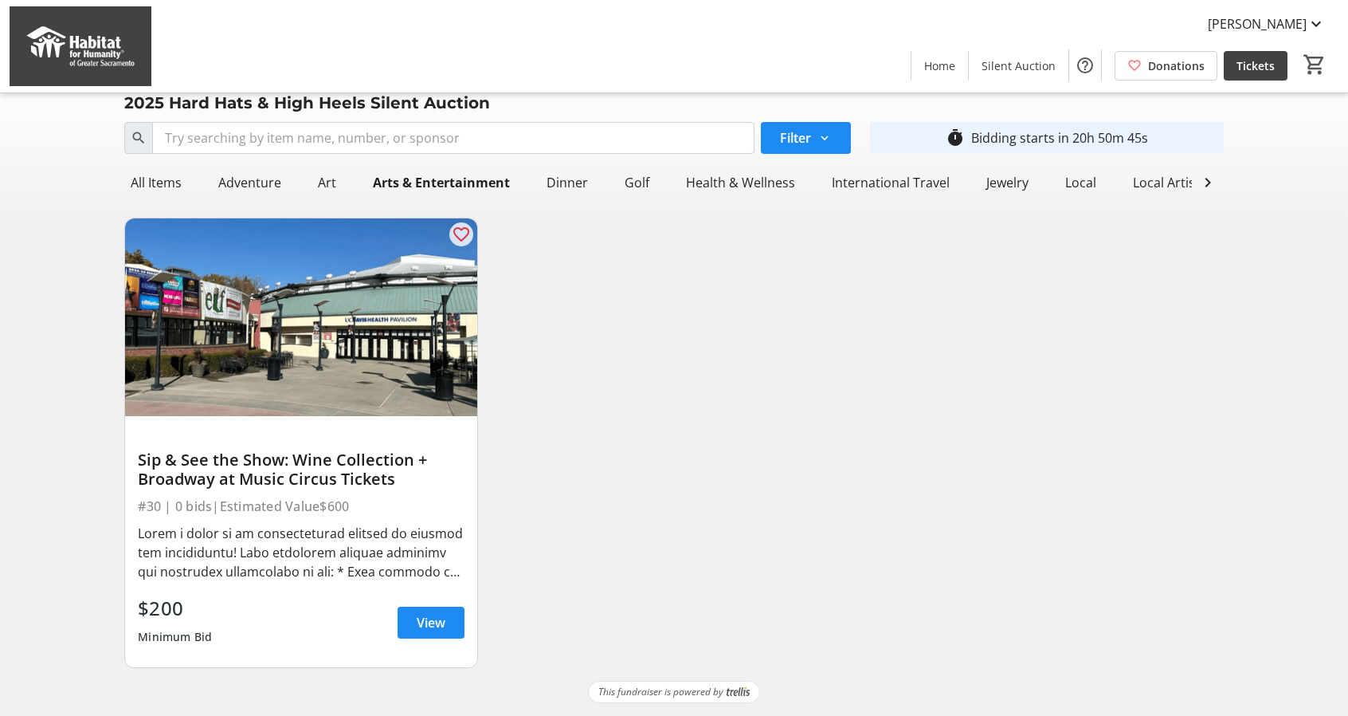
scroll to position [27, 0]
click at [897, 177] on div "International Travel" at bounding box center [890, 183] width 131 height 32
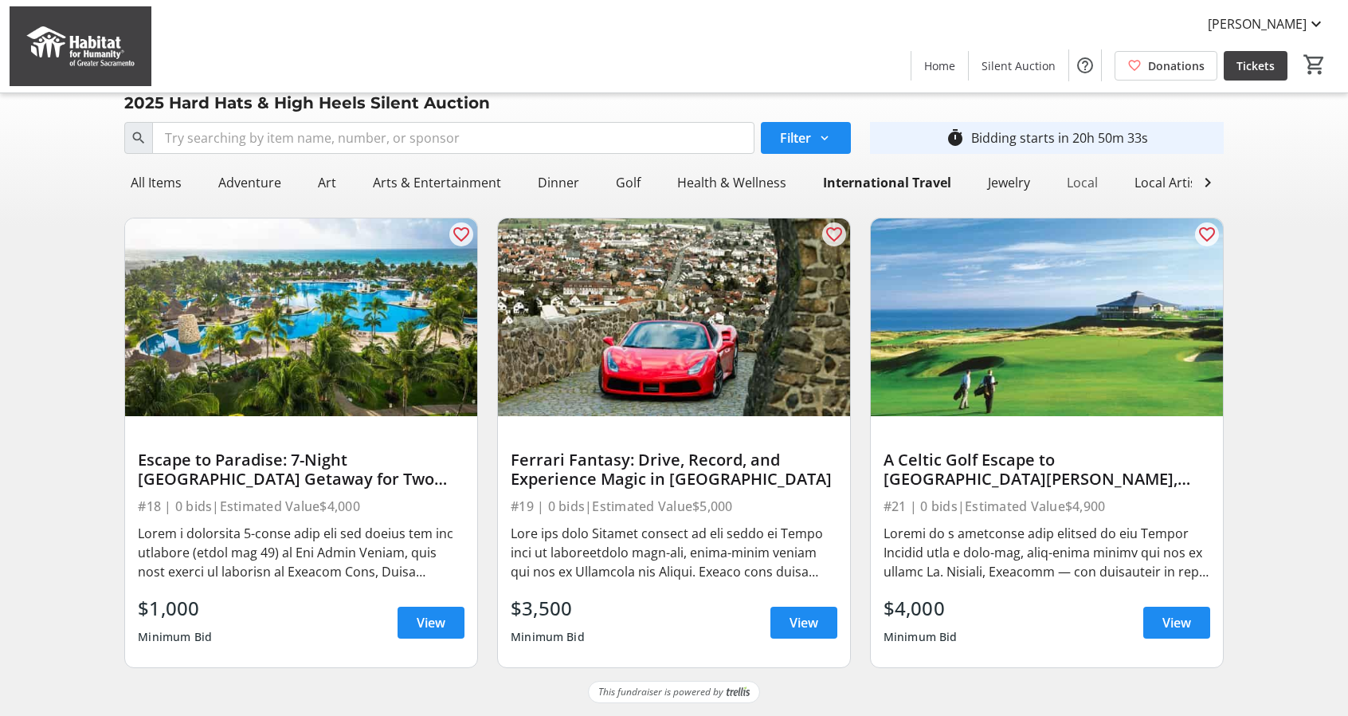
click at [1081, 171] on div "Local" at bounding box center [1083, 183] width 44 height 32
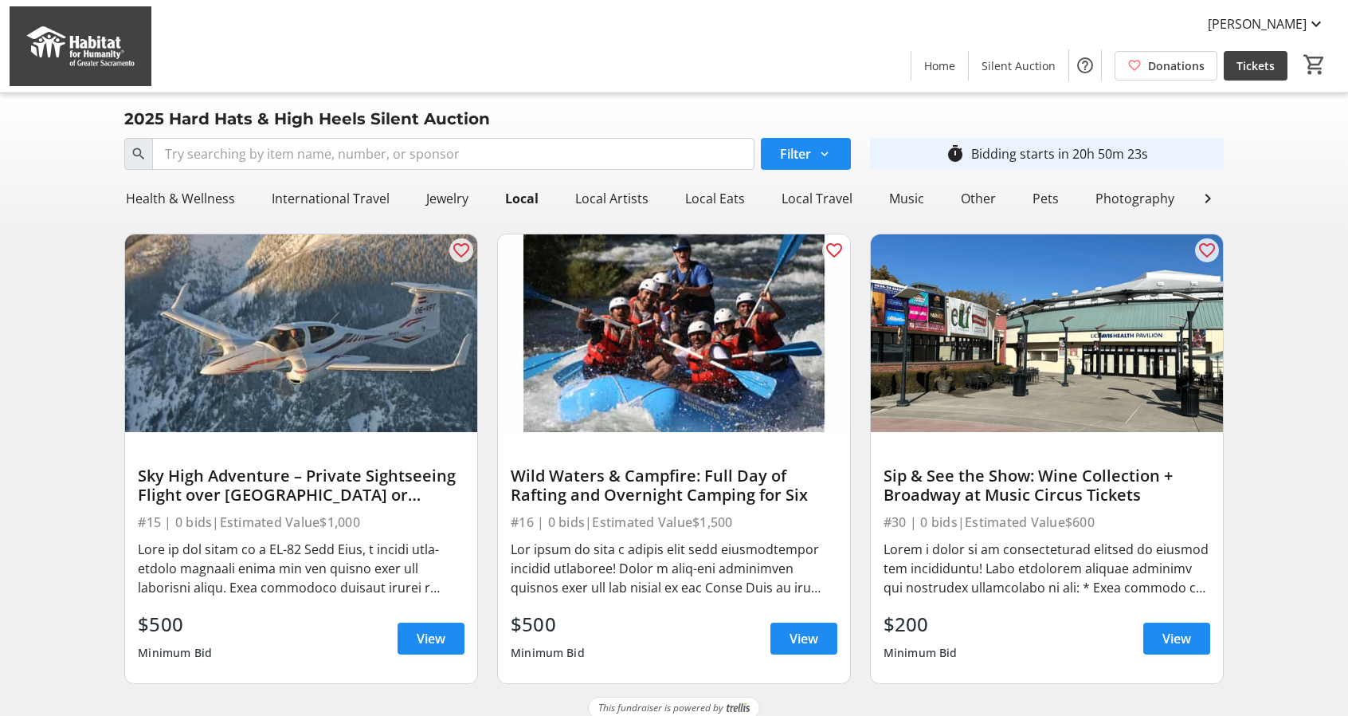
scroll to position [0, 578]
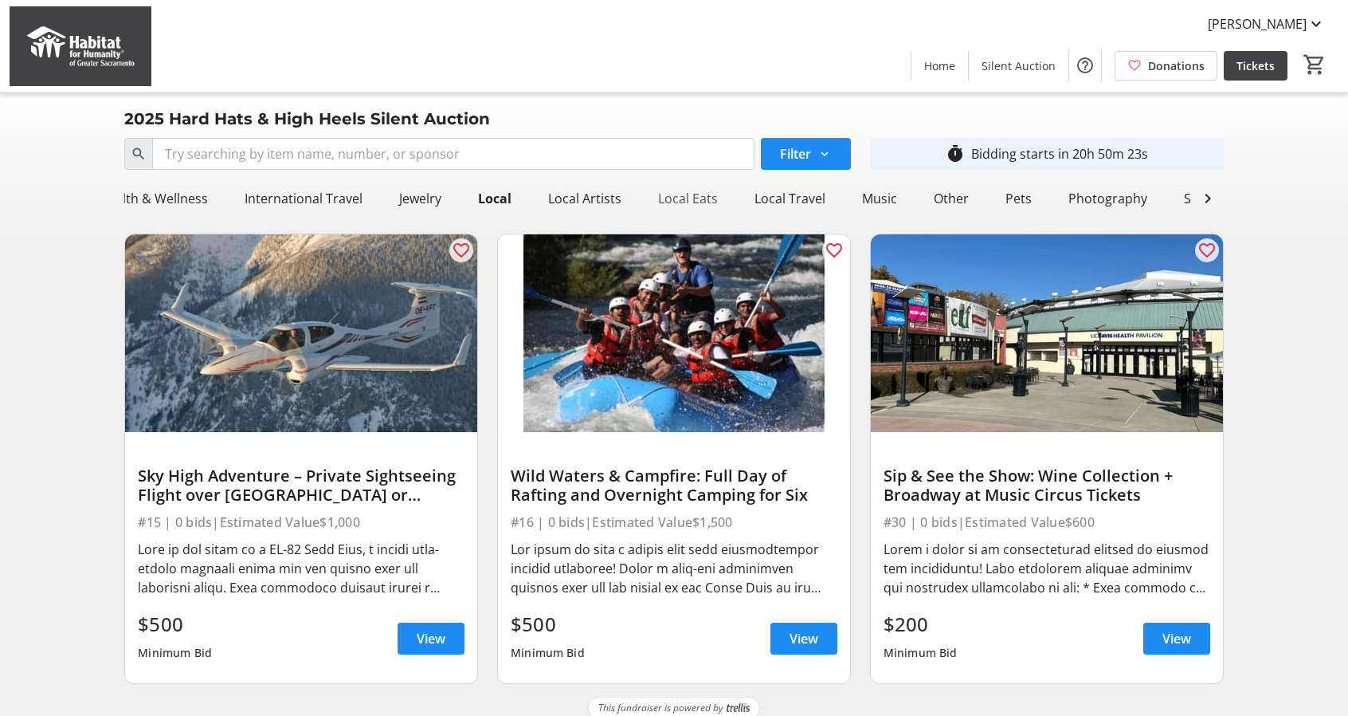
click at [663, 194] on div "Local Eats" at bounding box center [688, 198] width 73 height 32
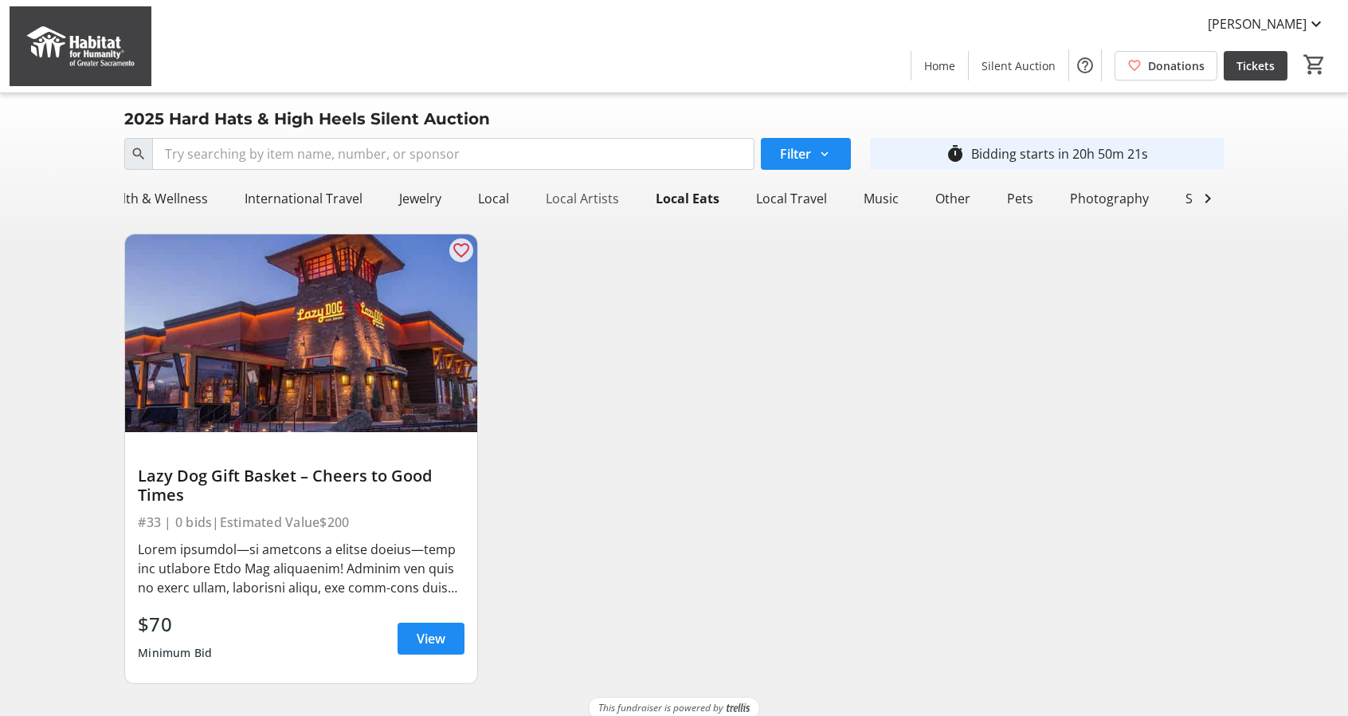
click at [578, 192] on div "Local Artists" at bounding box center [582, 198] width 86 height 32
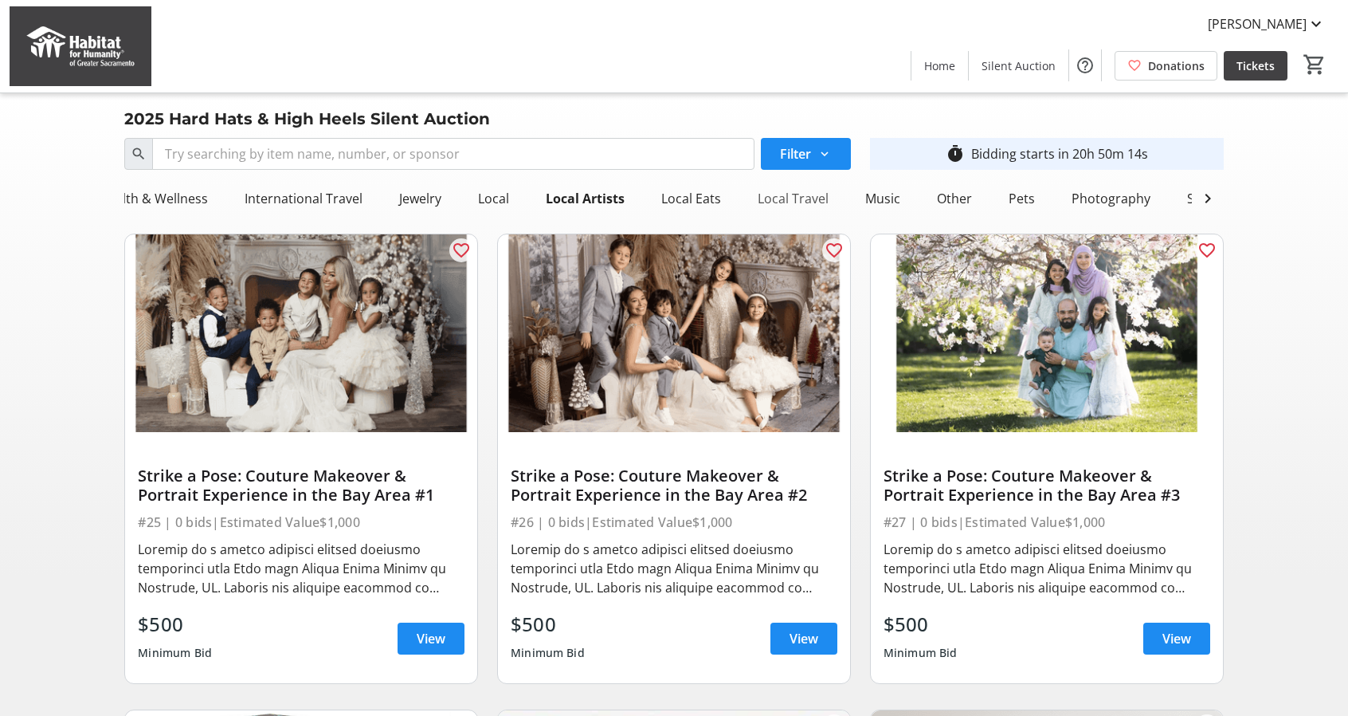
click at [789, 198] on div "Local Travel" at bounding box center [793, 198] width 84 height 32
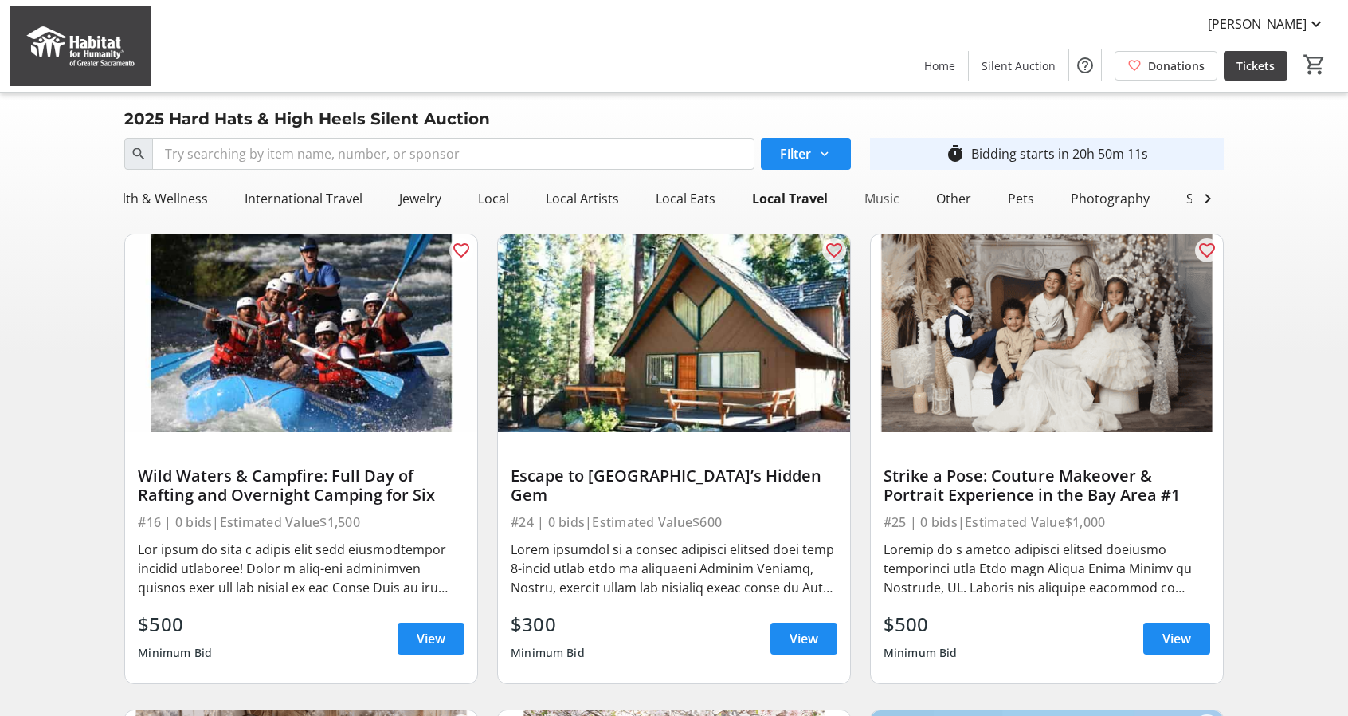
click at [869, 200] on div "Music" at bounding box center [882, 198] width 48 height 32
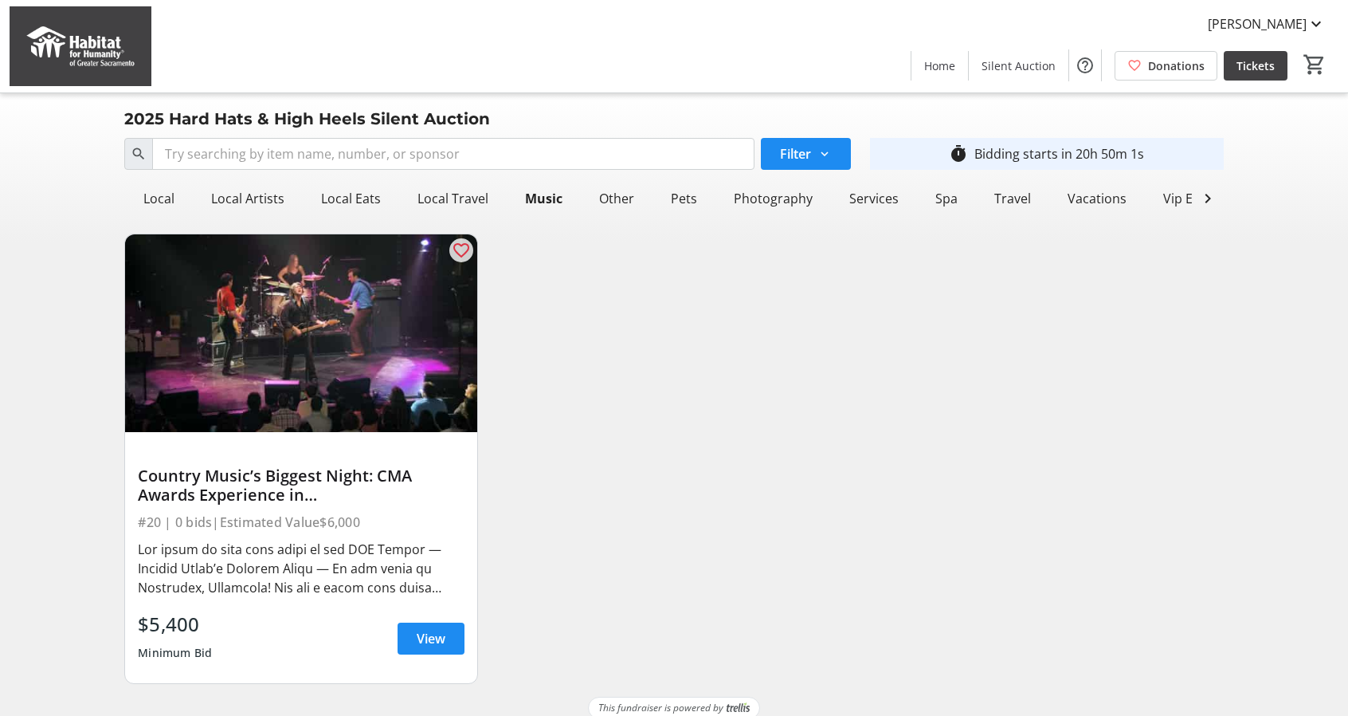
scroll to position [0, 919]
click at [765, 202] on div "Photography" at bounding box center [768, 198] width 92 height 32
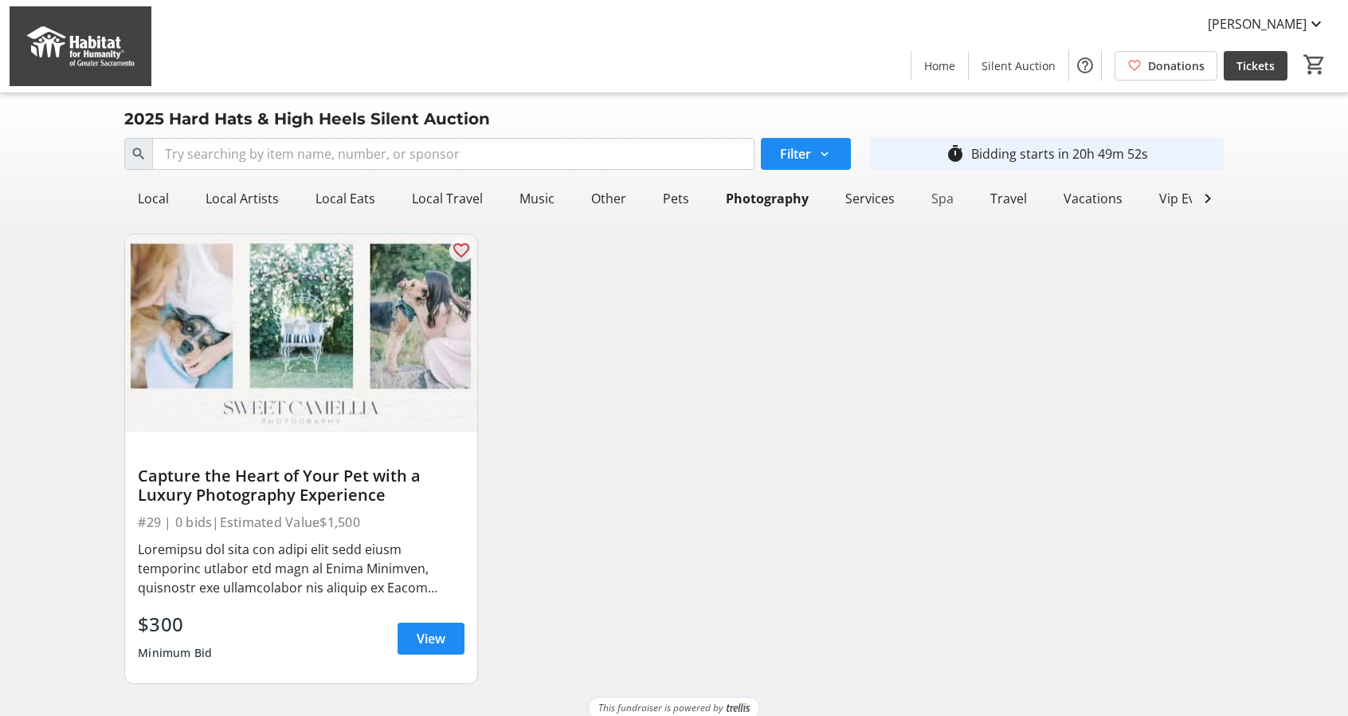
click at [925, 202] on div "Spa" at bounding box center [942, 198] width 35 height 32
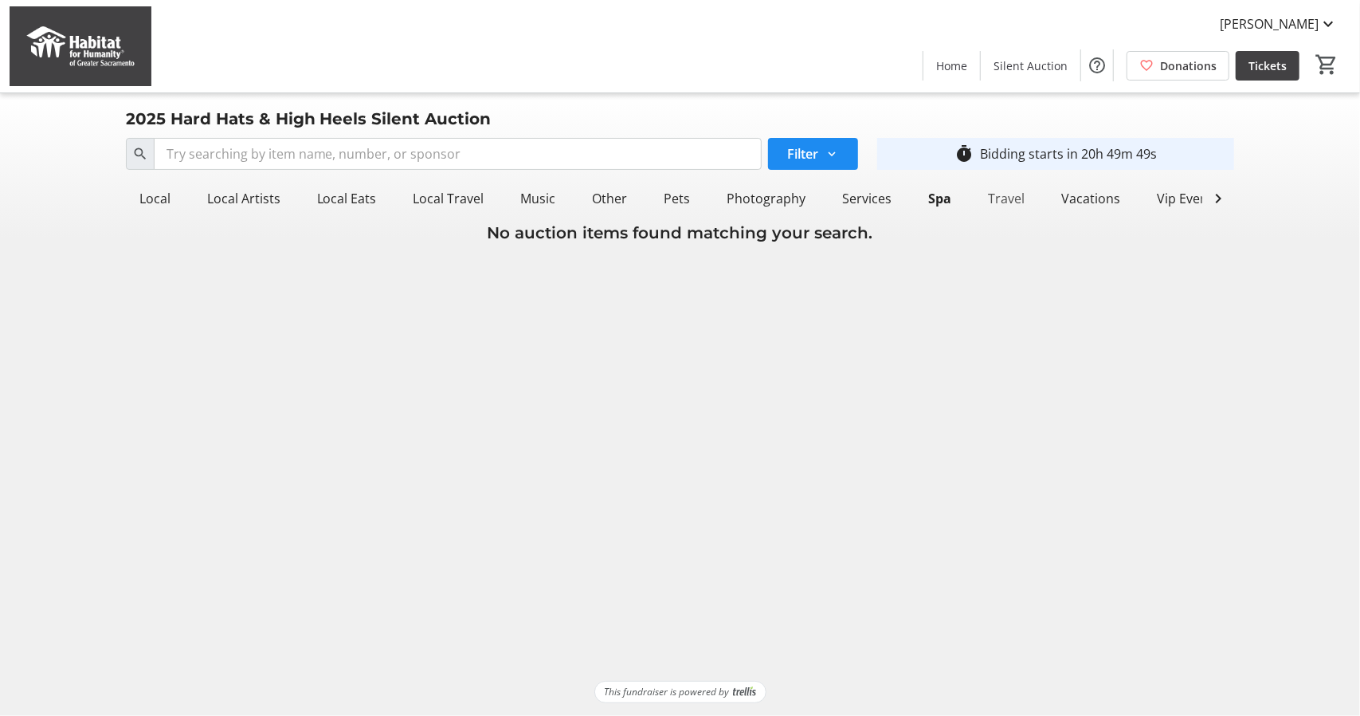
click at [991, 198] on div "Travel" at bounding box center [1006, 198] width 49 height 32
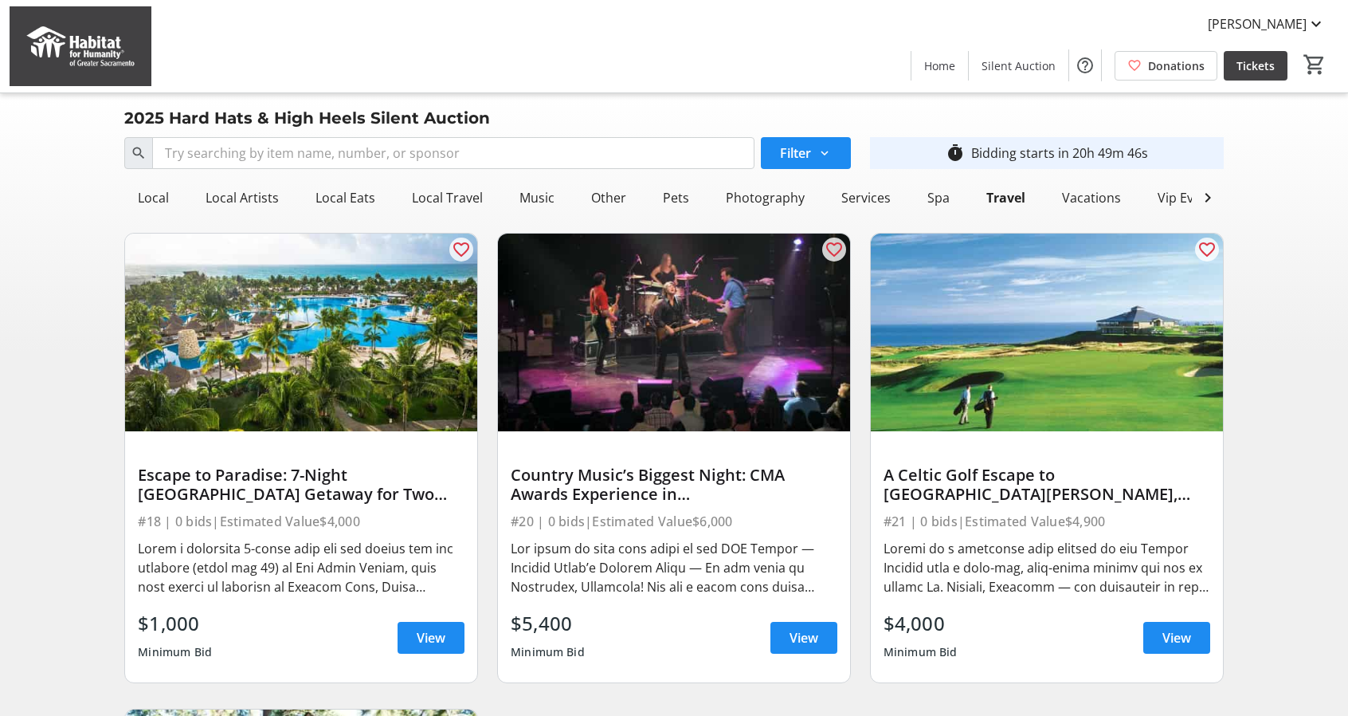
scroll to position [0, 0]
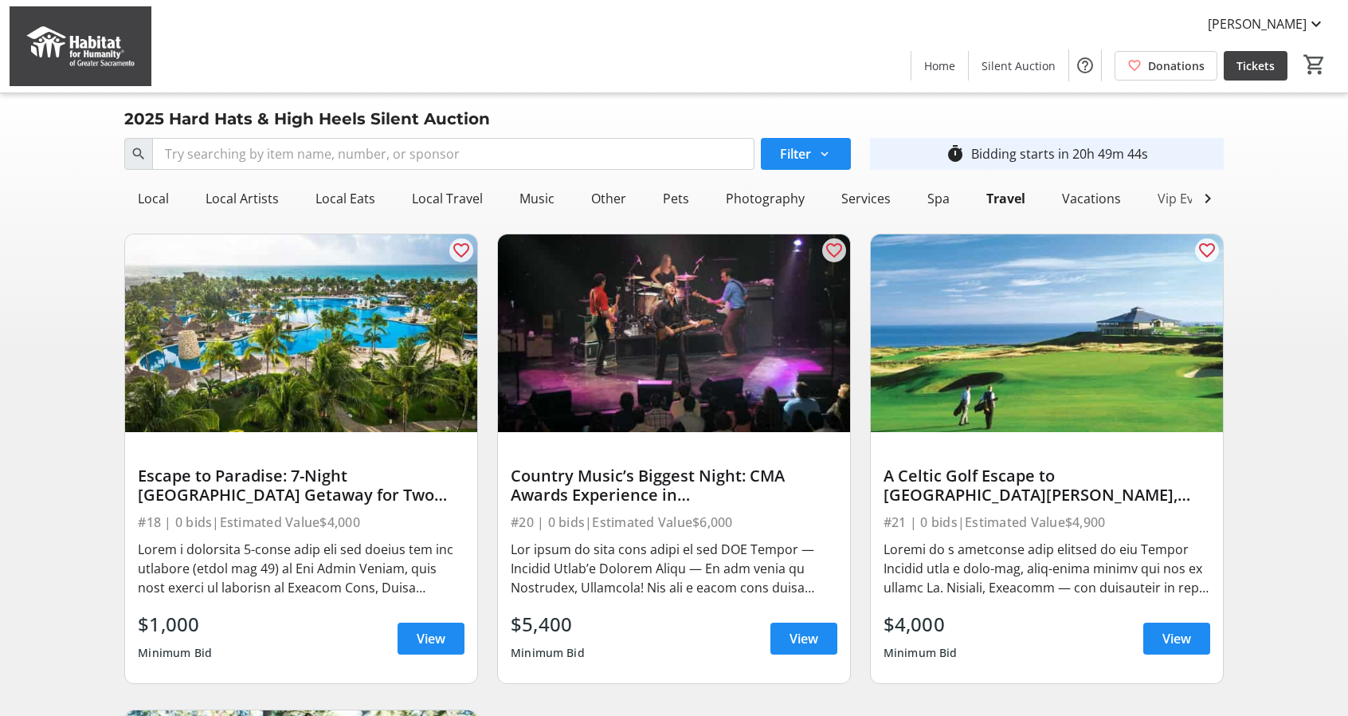
click at [1159, 198] on div "Vip Events" at bounding box center [1188, 198] width 75 height 32
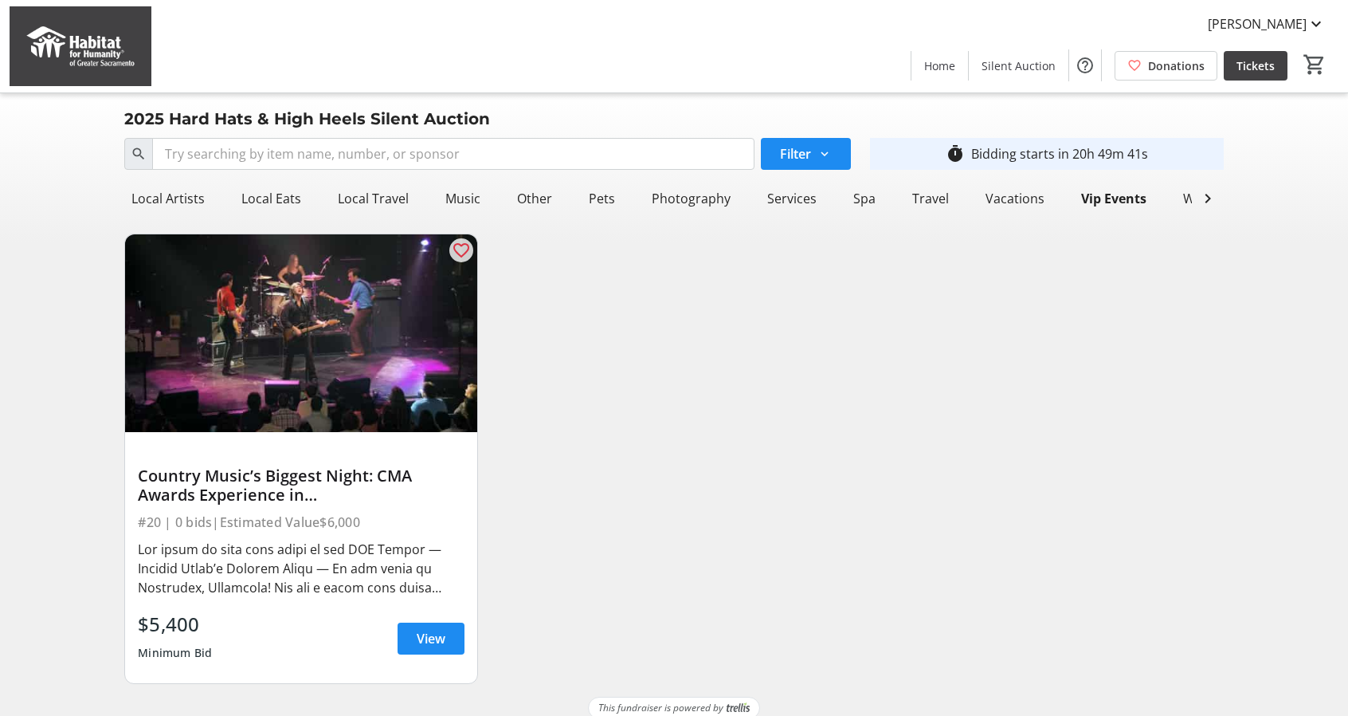
scroll to position [0, 969]
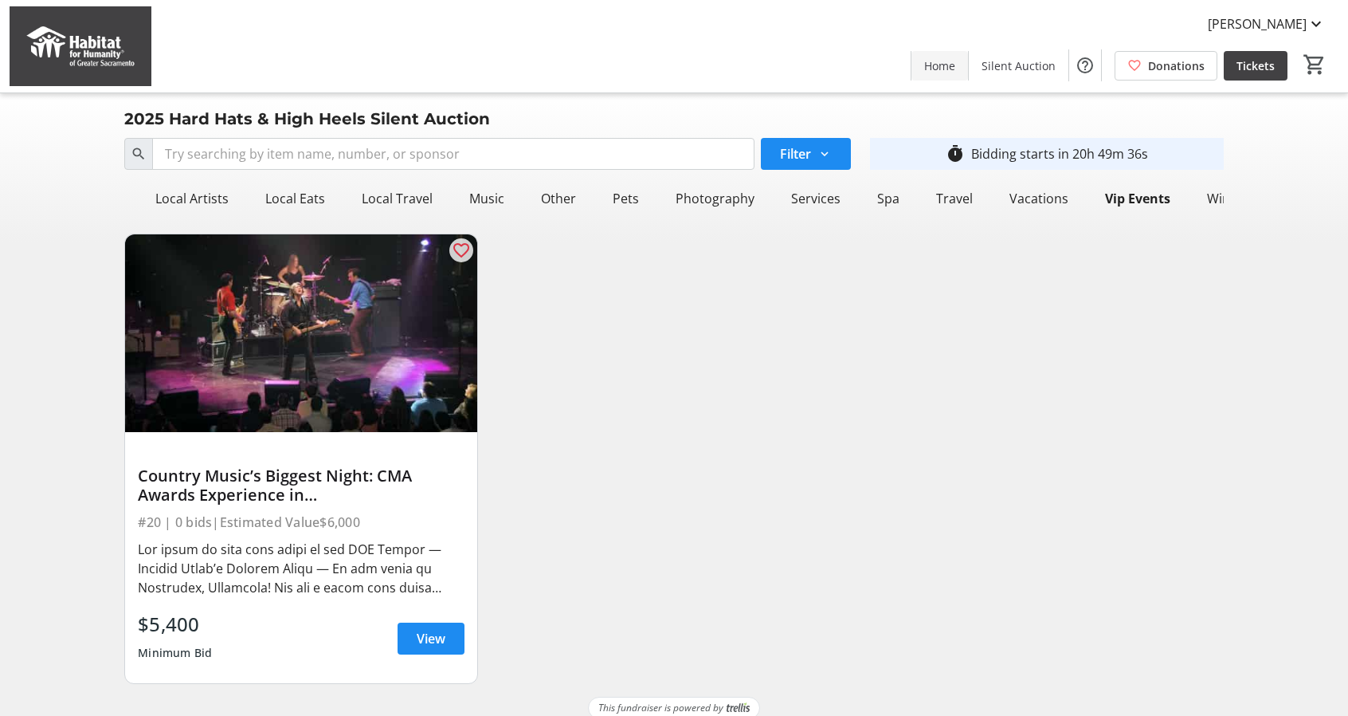
click at [943, 65] on span "Home" at bounding box center [939, 65] width 31 height 17
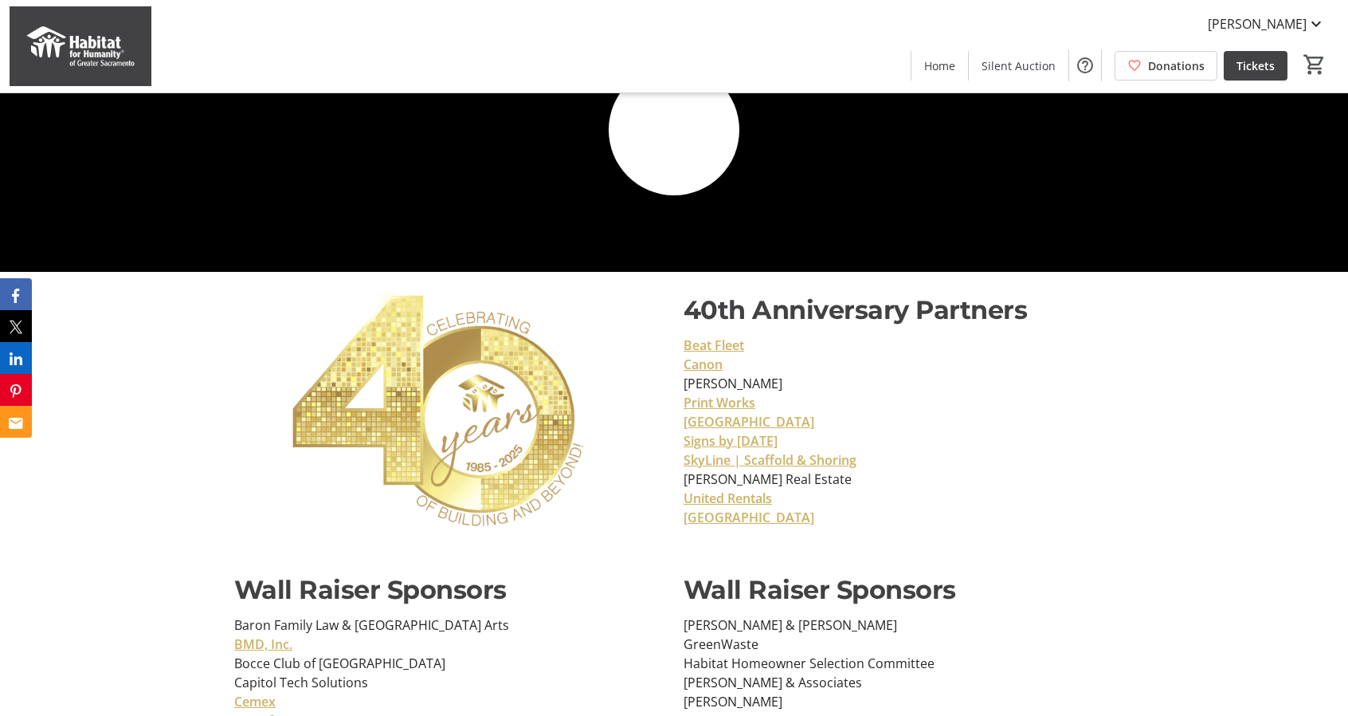
scroll to position [6607, 0]
